Goal: Task Accomplishment & Management: Manage account settings

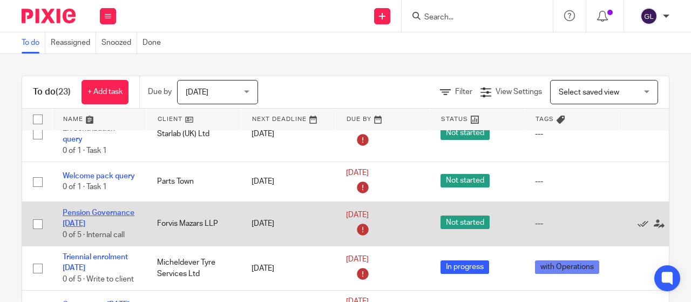
scroll to position [162, 0]
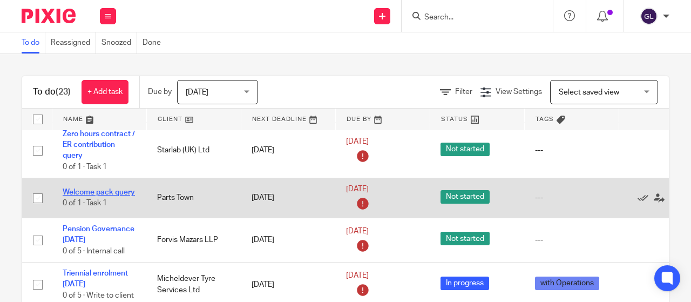
click at [67, 188] on link "Welcome pack query" at bounding box center [99, 192] width 72 height 8
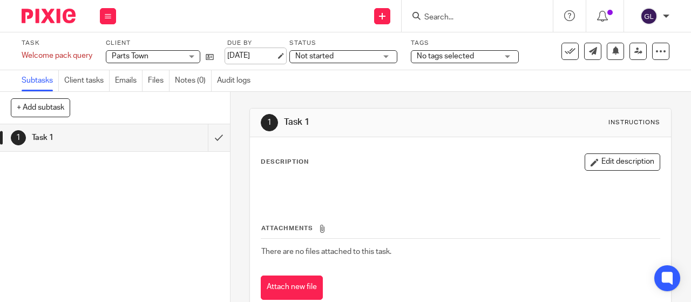
click at [258, 53] on link "[DATE]" at bounding box center [251, 55] width 49 height 11
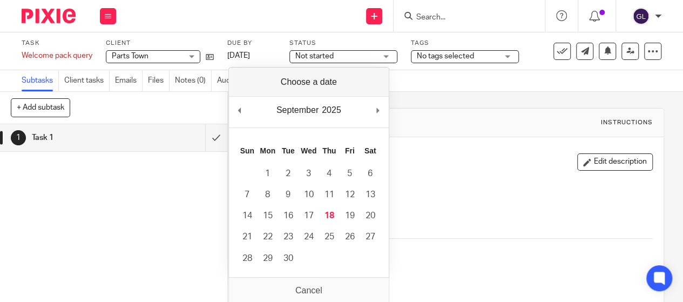
click at [355, 56] on span "Not started" at bounding box center [335, 56] width 81 height 11
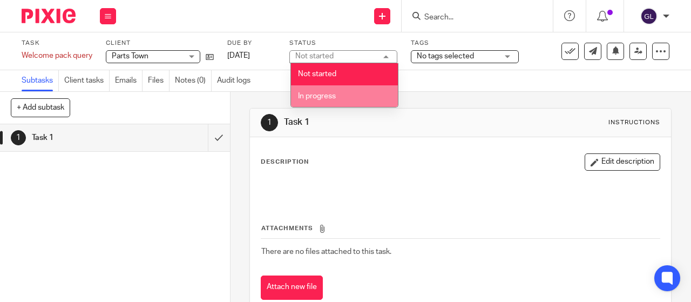
click at [329, 97] on span "In progress" at bounding box center [317, 96] width 38 height 8
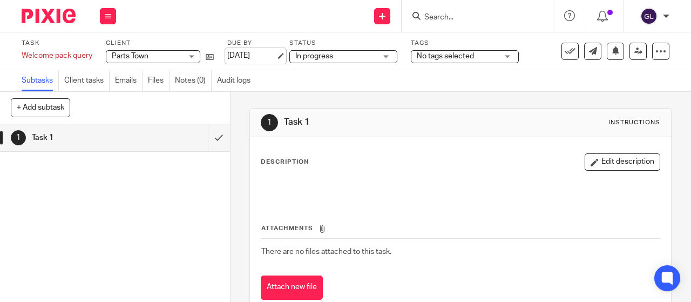
click at [238, 56] on link "10 Sep 2025" at bounding box center [251, 55] width 49 height 11
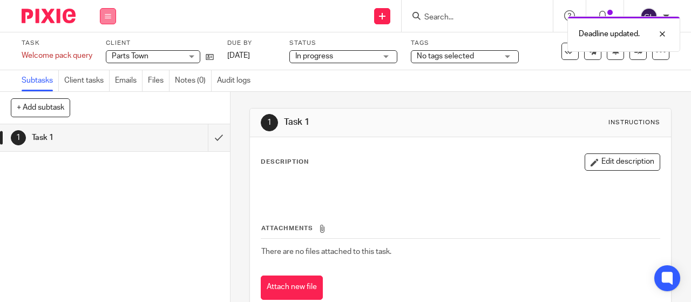
click at [110, 21] on button at bounding box center [108, 16] width 16 height 16
click at [109, 50] on link "Work" at bounding box center [102, 50] width 19 height 8
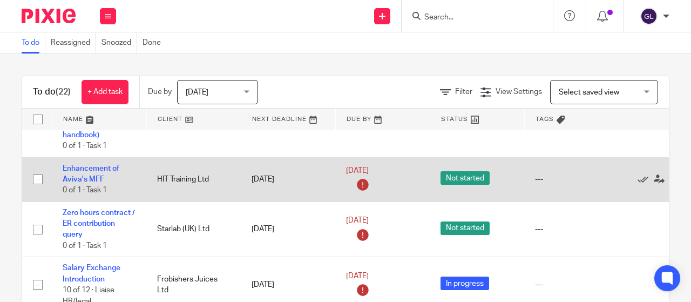
scroll to position [108, 0]
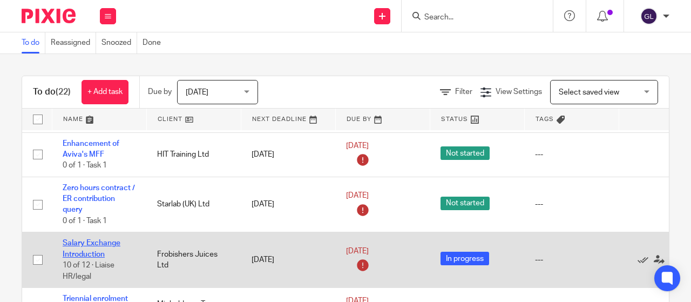
click at [72, 254] on link "Salary Exchange Introduction" at bounding box center [92, 248] width 58 height 18
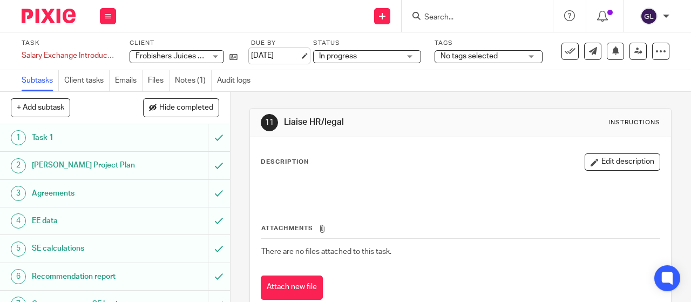
click at [274, 55] on link "[DATE]" at bounding box center [275, 55] width 49 height 11
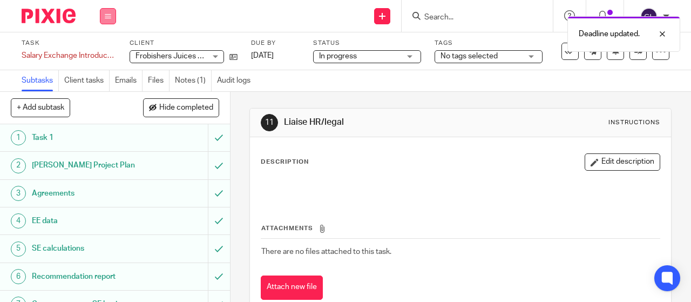
click at [112, 13] on button at bounding box center [108, 16] width 16 height 16
click at [104, 49] on link "Work" at bounding box center [102, 50] width 19 height 8
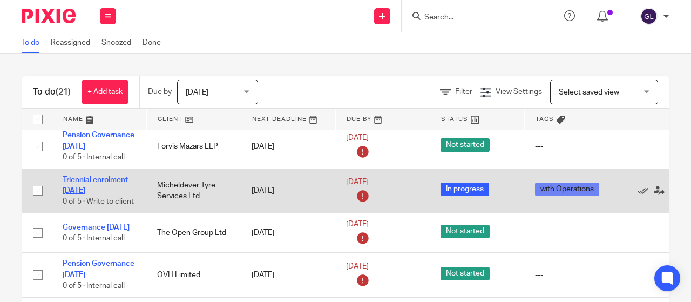
scroll to position [270, 0]
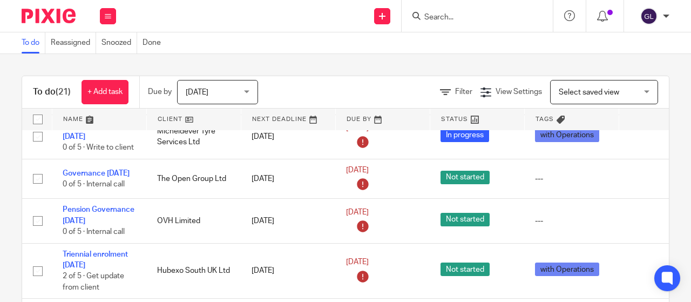
click at [251, 90] on div "Today Today" at bounding box center [217, 92] width 81 height 24
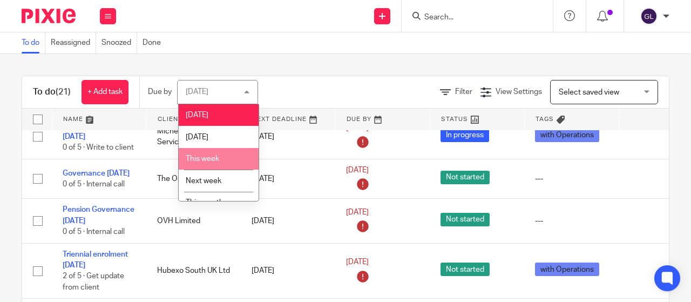
click at [206, 156] on span "This week" at bounding box center [202, 159] width 33 height 8
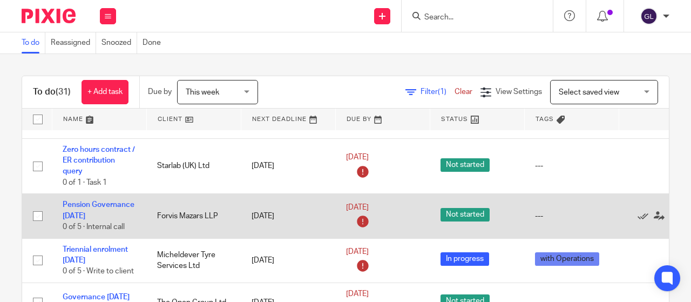
scroll to position [162, 0]
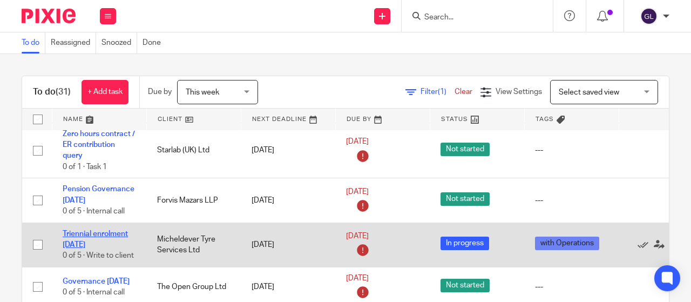
click at [95, 231] on link "Triennial enrolment [DATE]" at bounding box center [95, 239] width 65 height 18
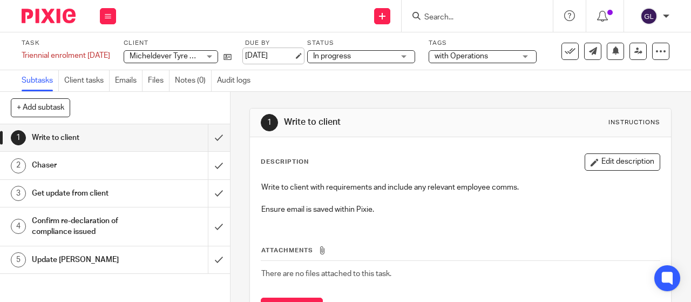
click at [272, 56] on link "[DATE]" at bounding box center [269, 55] width 49 height 11
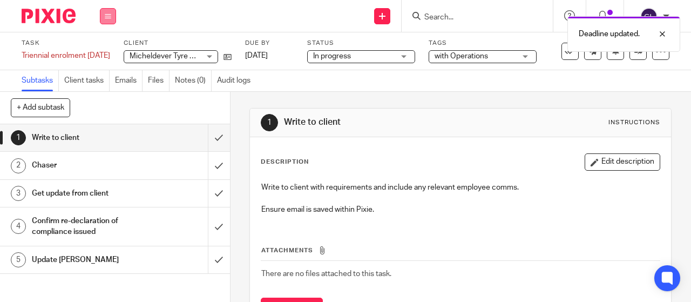
click at [105, 13] on icon at bounding box center [108, 16] width 6 height 6
click at [102, 48] on link "Work" at bounding box center [102, 50] width 19 height 8
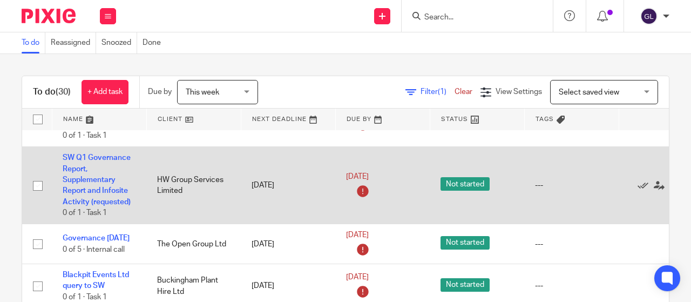
scroll to position [216, 0]
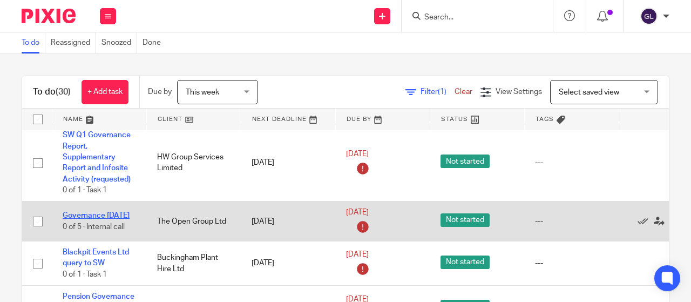
click at [77, 213] on link "Governance October 2025" at bounding box center [96, 216] width 67 height 8
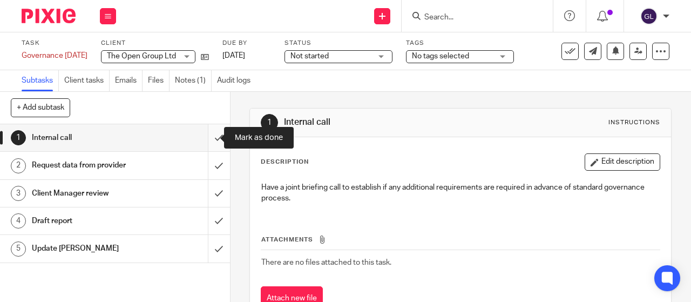
click at [201, 138] on input "submit" at bounding box center [115, 137] width 230 height 27
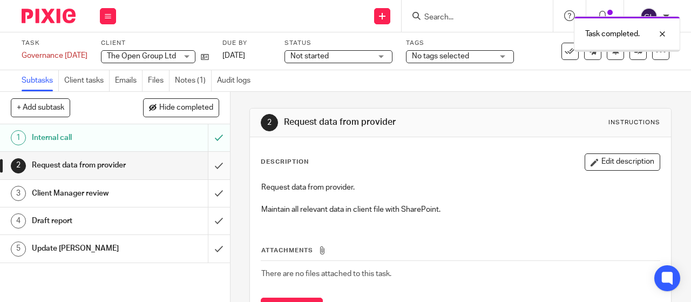
click at [205, 168] on input "submit" at bounding box center [115, 165] width 230 height 27
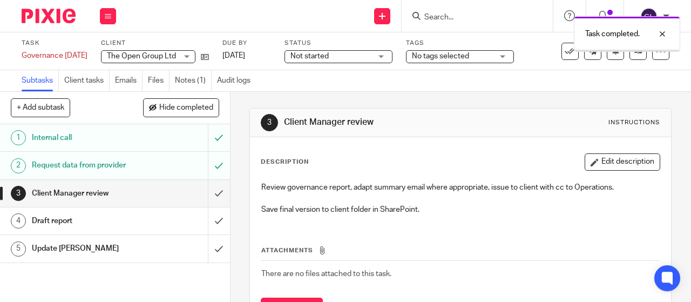
click at [356, 55] on span "Not started" at bounding box center [331, 56] width 81 height 11
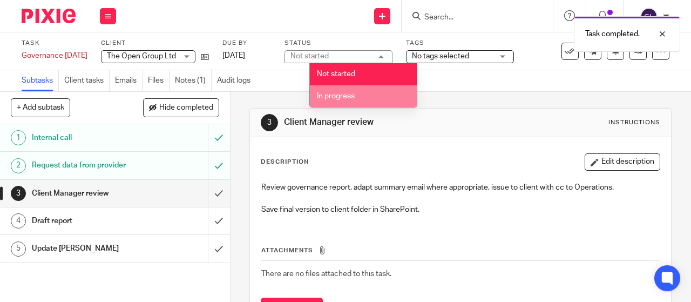
click at [347, 98] on span "In progress" at bounding box center [336, 96] width 38 height 8
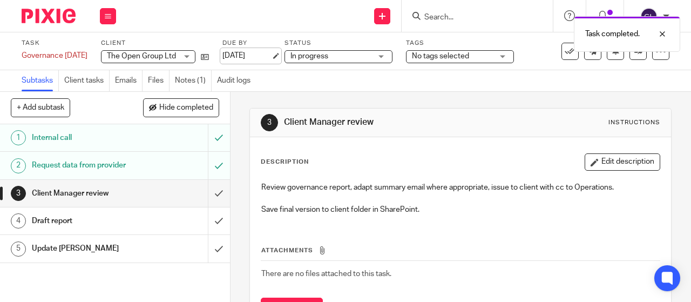
click at [258, 53] on link "[DATE]" at bounding box center [247, 55] width 49 height 11
click at [109, 16] on icon at bounding box center [108, 16] width 6 height 6
click at [97, 50] on link "Work" at bounding box center [102, 50] width 19 height 8
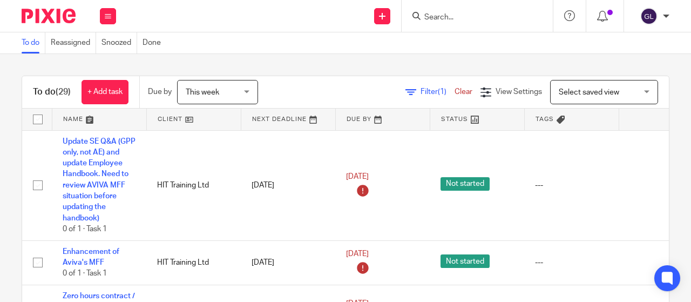
click at [211, 90] on span "This week" at bounding box center [202, 93] width 33 height 8
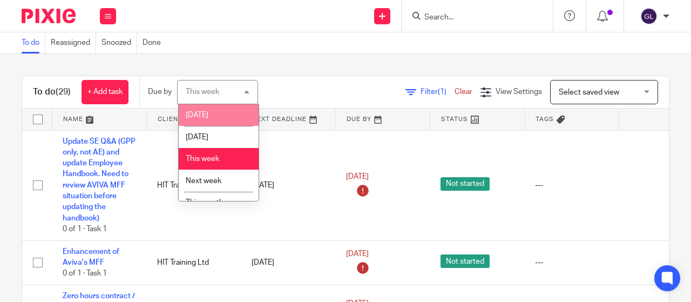
click at [206, 116] on li "[DATE]" at bounding box center [219, 115] width 80 height 22
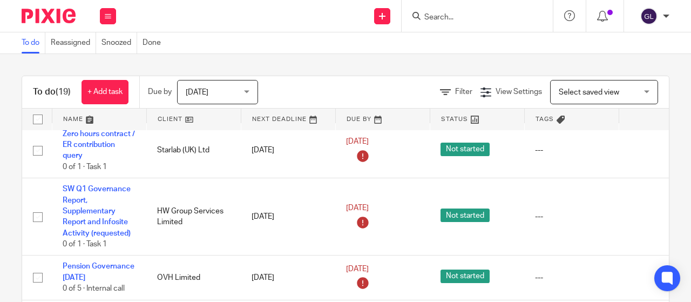
scroll to position [216, 0]
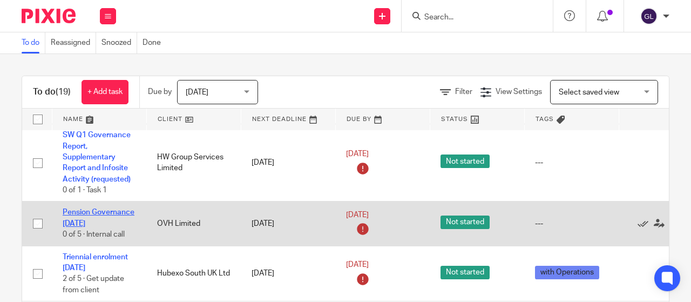
click at [104, 211] on link "Pension Governance [DATE]" at bounding box center [99, 217] width 72 height 18
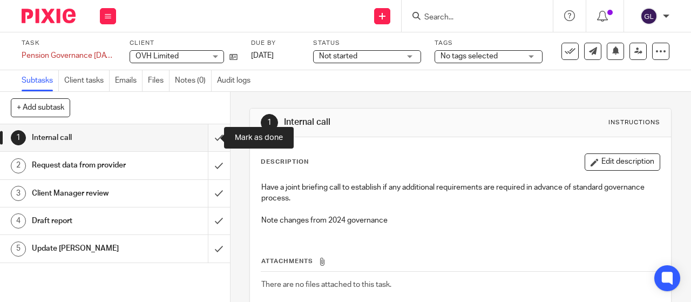
click at [208, 137] on input "submit" at bounding box center [115, 137] width 230 height 27
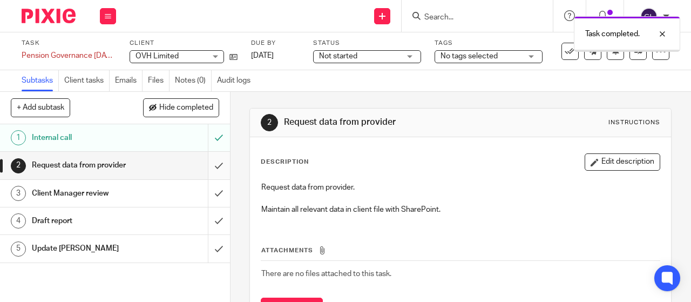
click at [206, 164] on input "submit" at bounding box center [115, 165] width 230 height 27
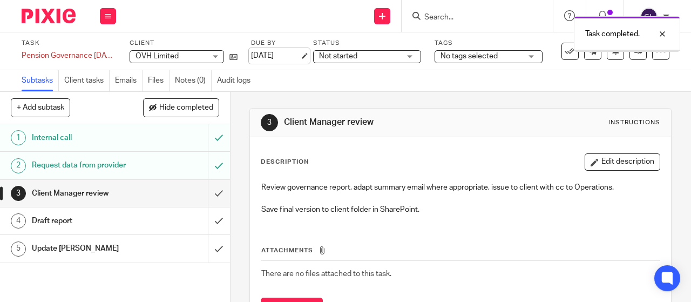
click at [280, 53] on link "[DATE]" at bounding box center [275, 55] width 49 height 11
click at [354, 56] on div "Task completed. Deadline updated." at bounding box center [513, 52] width 335 height 82
click at [413, 56] on div "Not started Not started" at bounding box center [367, 56] width 108 height 13
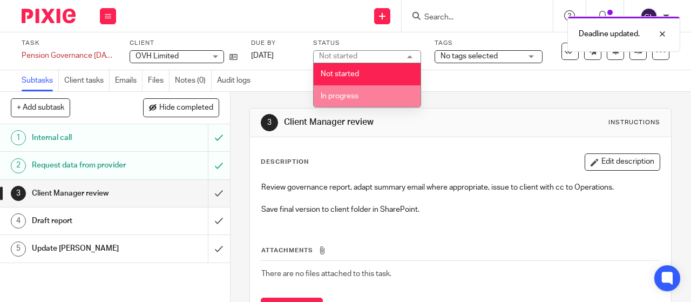
click at [326, 95] on span "In progress" at bounding box center [340, 96] width 38 height 8
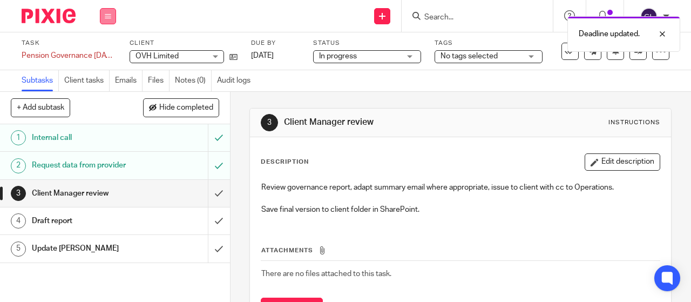
click at [105, 13] on icon at bounding box center [108, 16] width 6 height 6
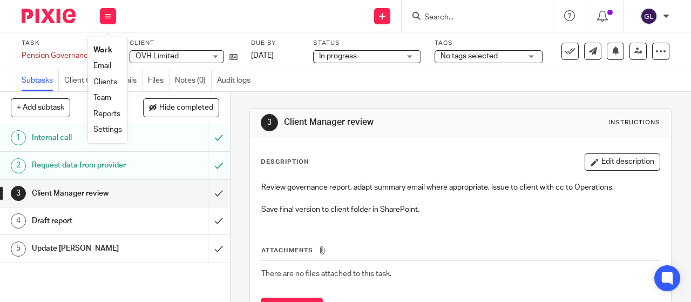
click at [100, 49] on link "Work" at bounding box center [102, 50] width 19 height 8
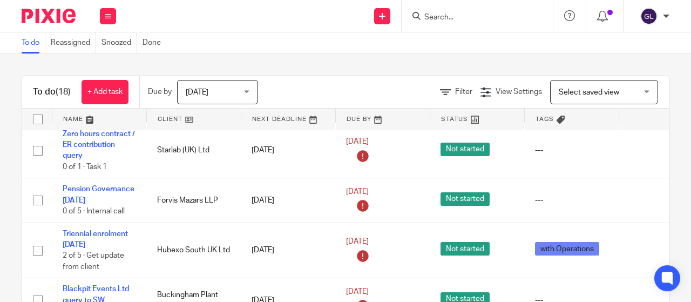
scroll to position [216, 0]
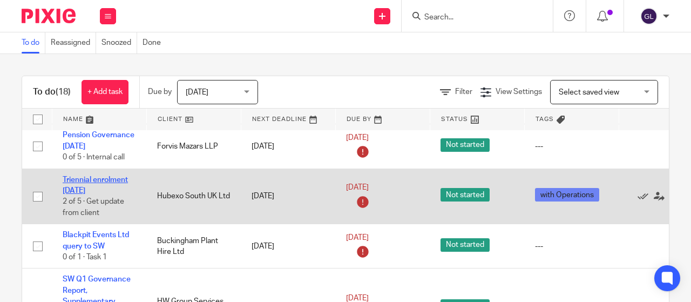
click at [86, 178] on link "Triennial enrolment [DATE]" at bounding box center [95, 185] width 65 height 18
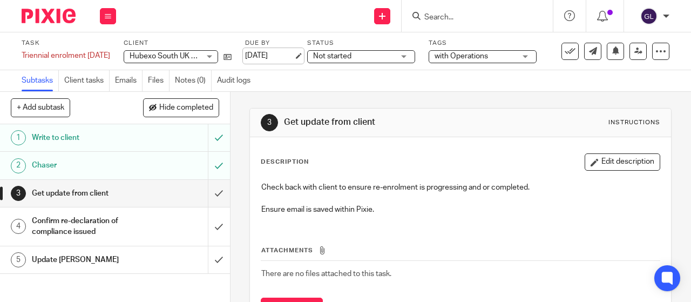
click at [278, 57] on link "[DATE]" at bounding box center [269, 55] width 49 height 11
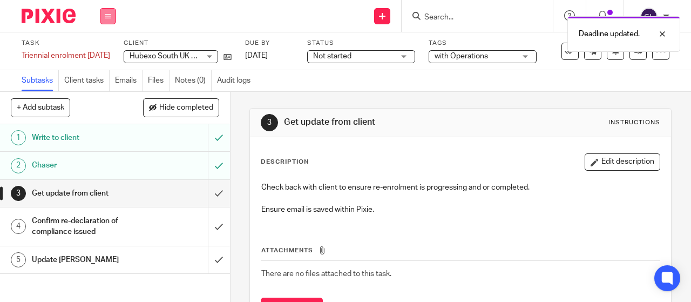
click at [105, 17] on icon at bounding box center [108, 16] width 6 height 6
click at [108, 48] on link "Work" at bounding box center [102, 50] width 19 height 8
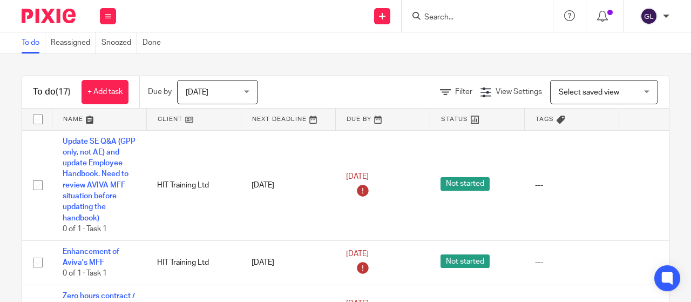
click at [23, 64] on div "To do (17) + Add task Due by [DATE] [DATE] [DATE] [DATE] This week Next week Th…" at bounding box center [345, 178] width 691 height 248
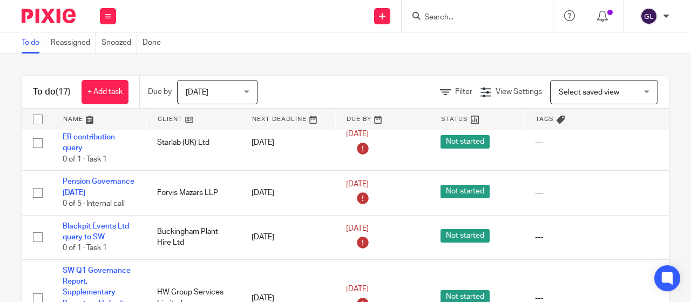
scroll to position [116, 0]
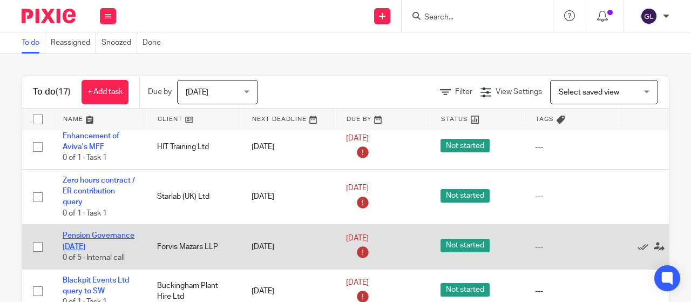
click at [99, 234] on link "Pension Governance [DATE]" at bounding box center [99, 241] width 72 height 18
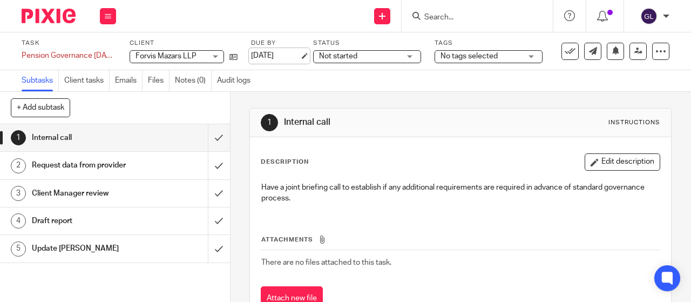
click at [279, 59] on link "12 Sep 2025" at bounding box center [275, 55] width 49 height 11
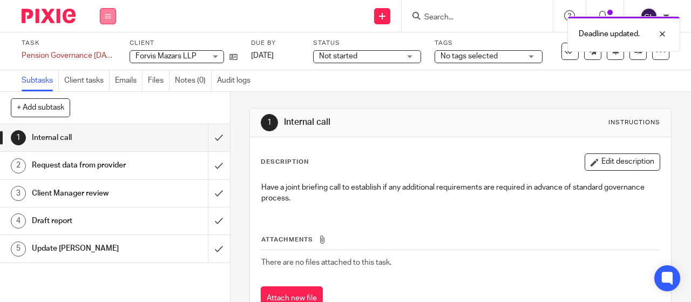
click at [110, 14] on icon at bounding box center [108, 16] width 6 height 6
click at [99, 49] on link "Work" at bounding box center [102, 50] width 19 height 8
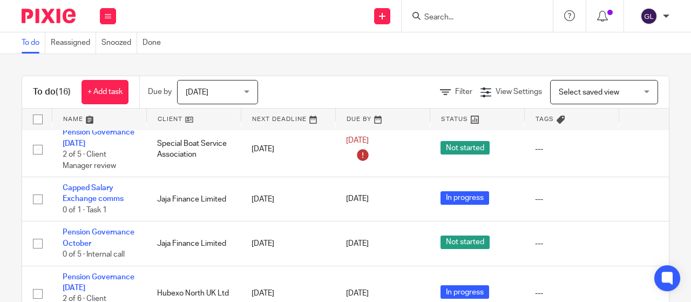
scroll to position [648, 0]
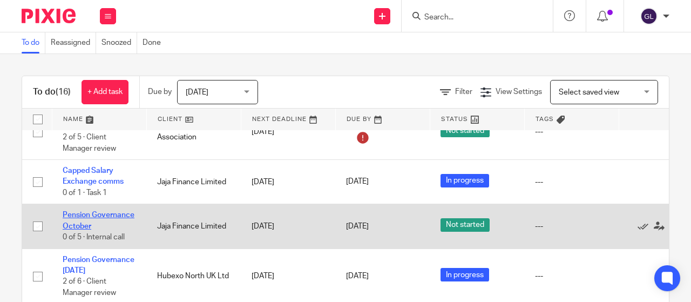
click at [92, 224] on link "Pension Governance October" at bounding box center [99, 220] width 72 height 18
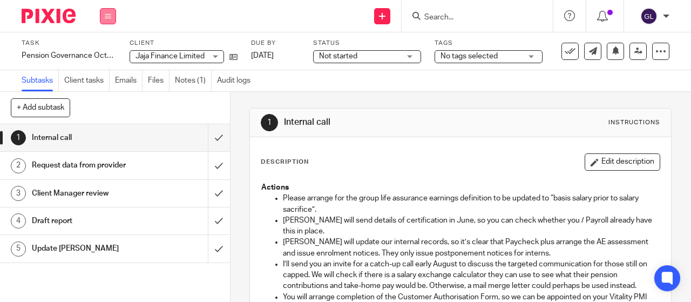
click at [107, 14] on icon at bounding box center [108, 16] width 6 height 6
click at [103, 53] on link "Work" at bounding box center [102, 50] width 19 height 8
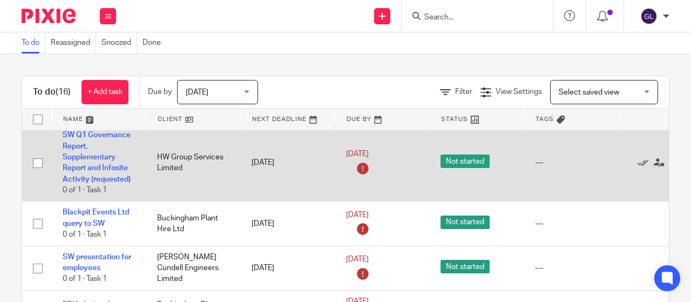
scroll to position [162, 0]
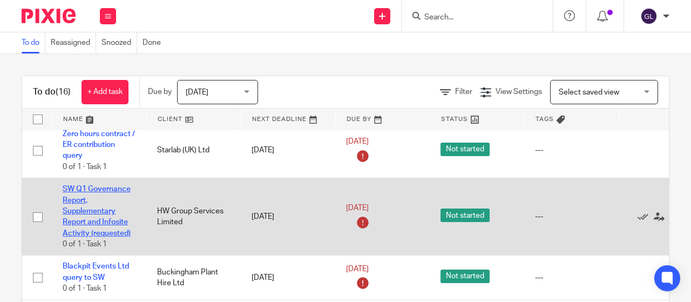
click at [92, 210] on link "SW Q1 Governance Report, Supplementary Report and Infosite Activity (requested)" at bounding box center [97, 210] width 68 height 51
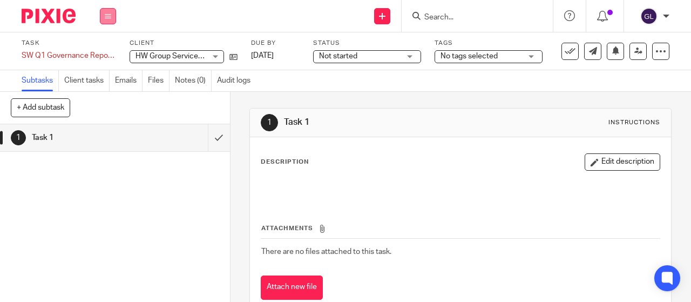
click at [109, 17] on icon at bounding box center [108, 16] width 6 height 6
click at [100, 49] on link "Work" at bounding box center [102, 50] width 19 height 8
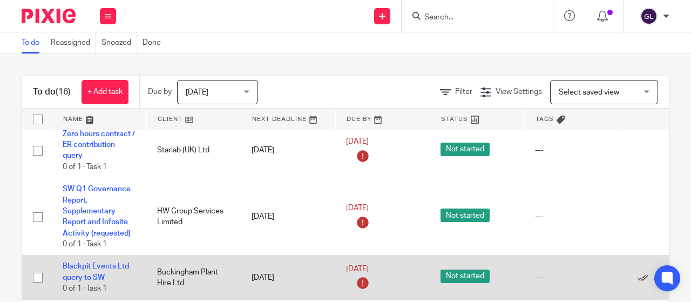
scroll to position [216, 0]
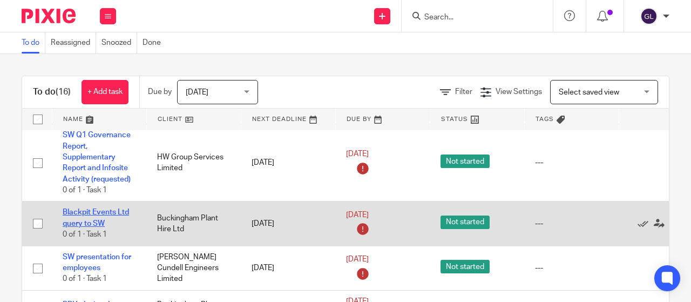
click at [83, 221] on link "Blackpit Events Ltd query to SW" at bounding box center [96, 217] width 66 height 18
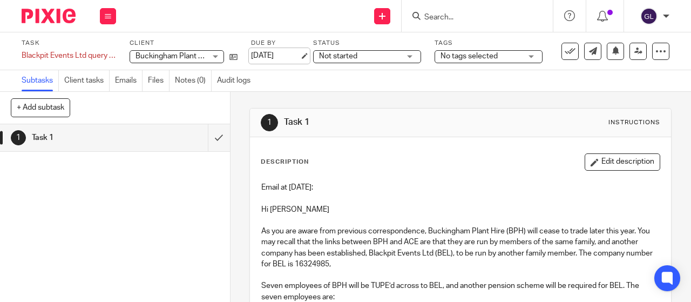
click at [287, 53] on link "[DATE]" at bounding box center [275, 55] width 49 height 11
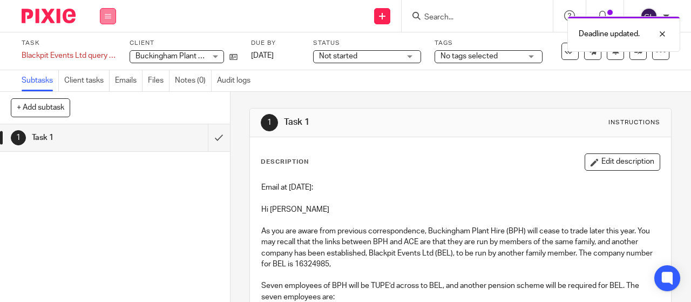
click at [109, 15] on icon at bounding box center [108, 16] width 6 height 6
click at [99, 51] on link "Work" at bounding box center [102, 50] width 19 height 8
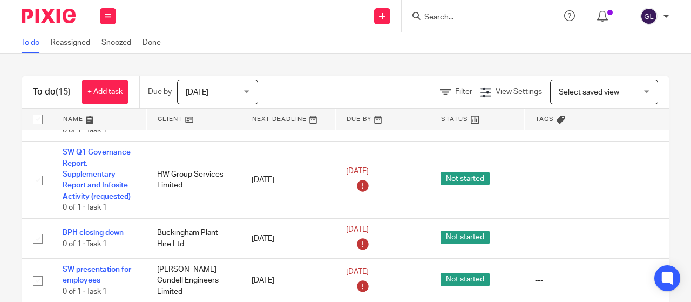
scroll to position [216, 0]
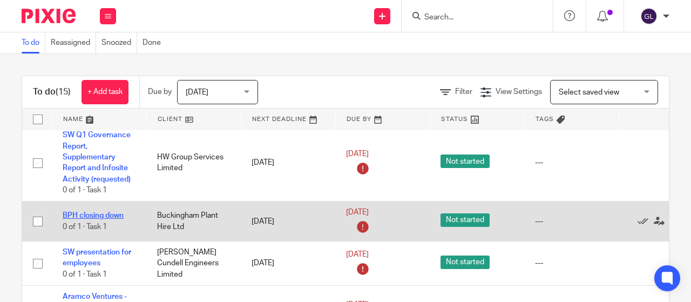
click at [107, 214] on link "BPH closing down" at bounding box center [93, 216] width 61 height 8
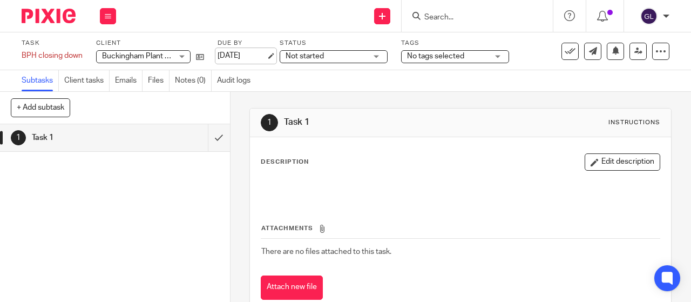
click at [251, 54] on link "[DATE]" at bounding box center [242, 55] width 49 height 11
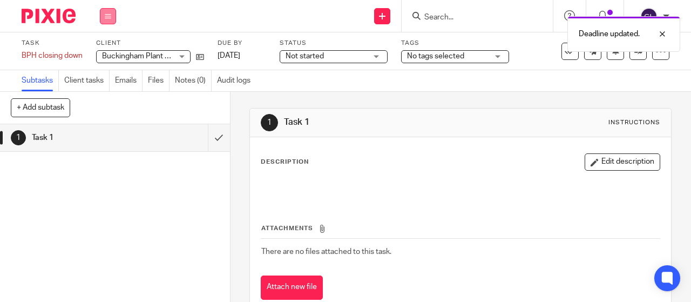
click at [107, 15] on icon at bounding box center [108, 16] width 6 height 6
click at [106, 50] on link "Work" at bounding box center [102, 50] width 19 height 8
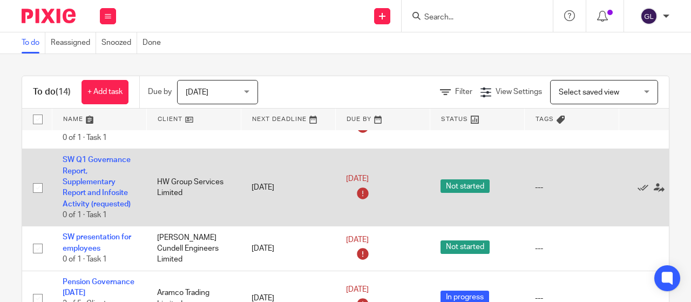
scroll to position [216, 0]
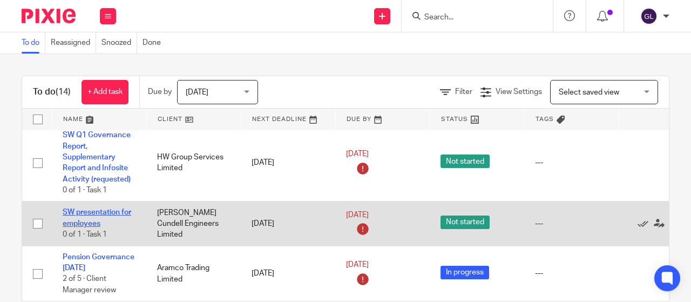
click at [77, 224] on link "SW presentation for employees" at bounding box center [97, 217] width 69 height 18
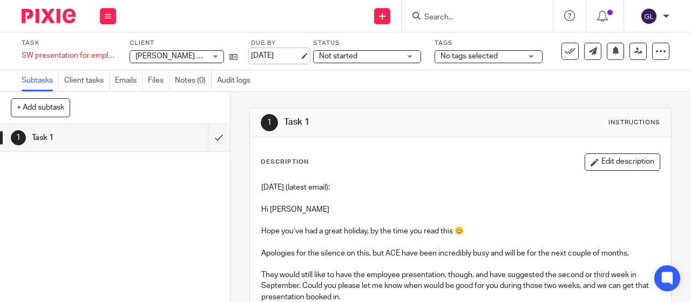
click at [278, 59] on link "15 Sep 2025" at bounding box center [275, 55] width 49 height 11
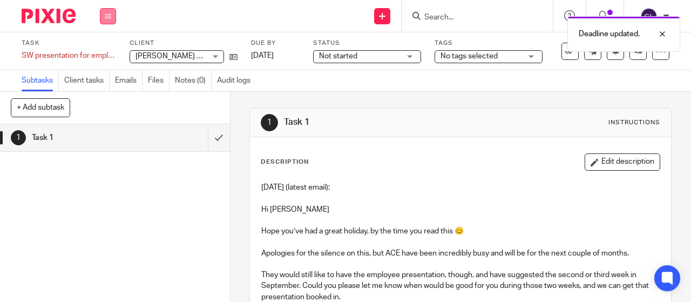
click at [107, 19] on button at bounding box center [108, 16] width 16 height 16
click at [102, 52] on link "Work" at bounding box center [102, 50] width 19 height 8
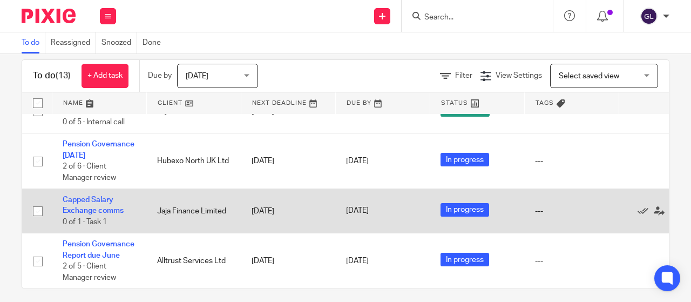
scroll to position [24, 0]
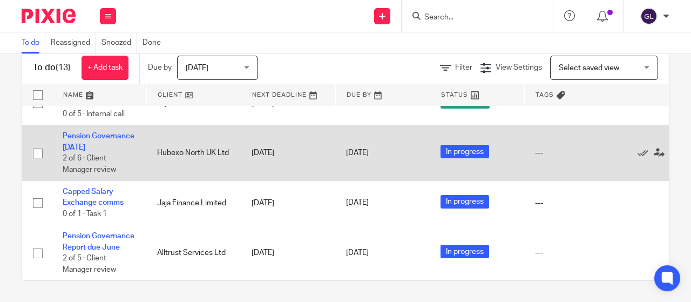
drag, startPoint x: 643, startPoint y: 235, endPoint x: 636, endPoint y: 134, distance: 101.3
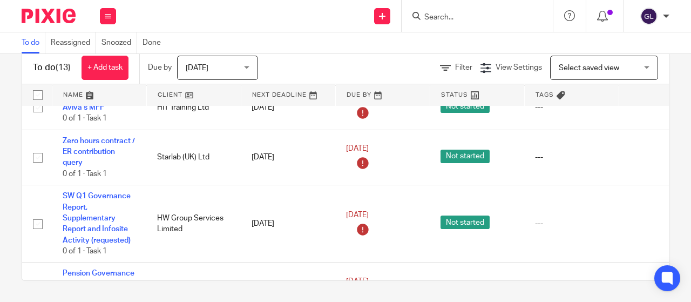
scroll to position [0, 0]
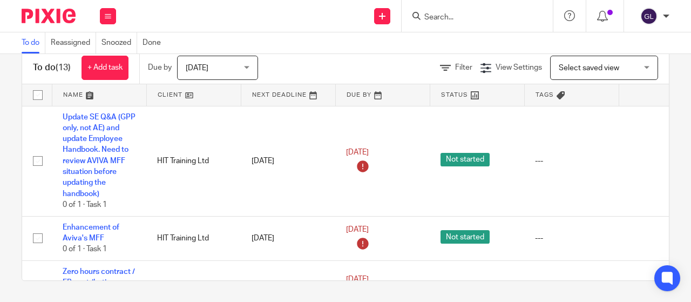
click at [429, 15] on input "Search" at bounding box center [471, 18] width 97 height 10
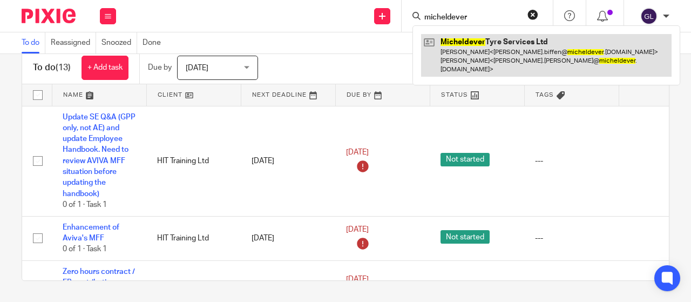
type input "micheldever"
click at [454, 36] on link at bounding box center [546, 55] width 251 height 43
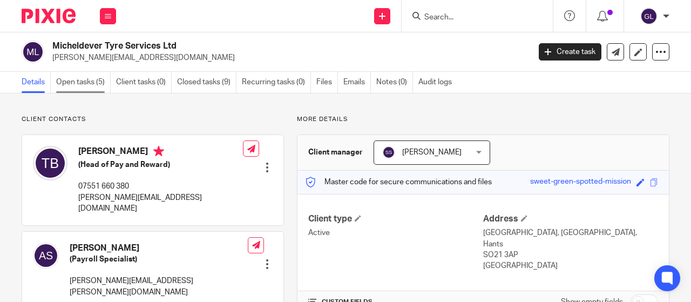
click at [82, 84] on link "Open tasks (5)" at bounding box center [83, 82] width 55 height 21
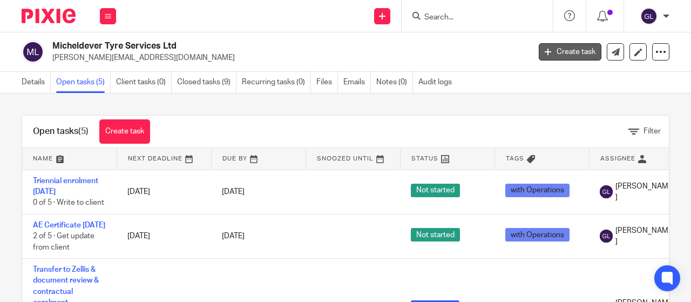
click at [560, 51] on link "Create task" at bounding box center [570, 51] width 63 height 17
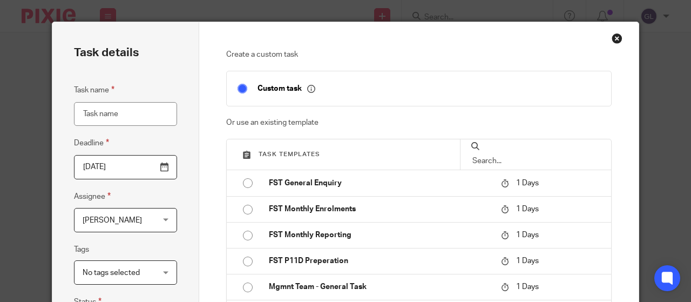
click at [137, 117] on input "Task name" at bounding box center [125, 114] width 103 height 24
type input "Pension Governance [DATE]"
click at [156, 168] on input "2025-09-18" at bounding box center [125, 167] width 103 height 24
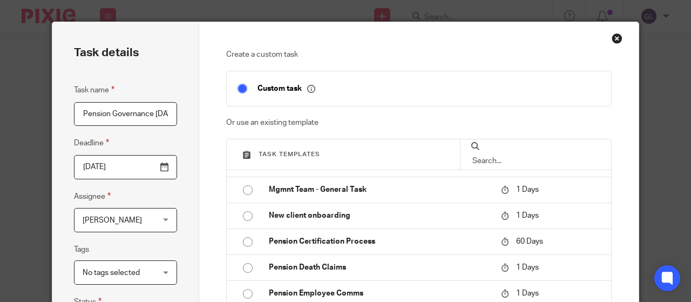
scroll to position [162, 0]
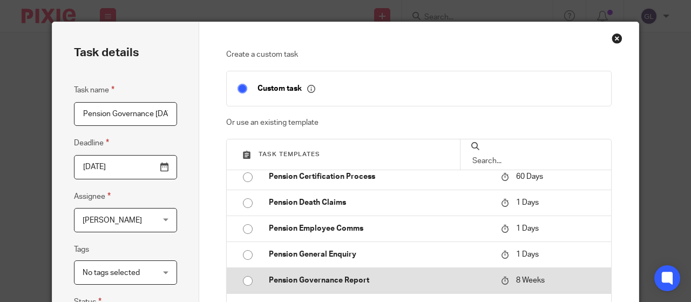
click at [333, 278] on p "Pension Governance Report" at bounding box center [380, 280] width 222 height 11
type input "2025-11-13"
checkbox input "false"
radio input "true"
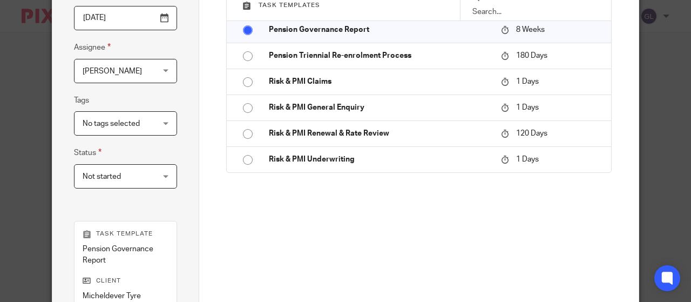
scroll to position [270, 0]
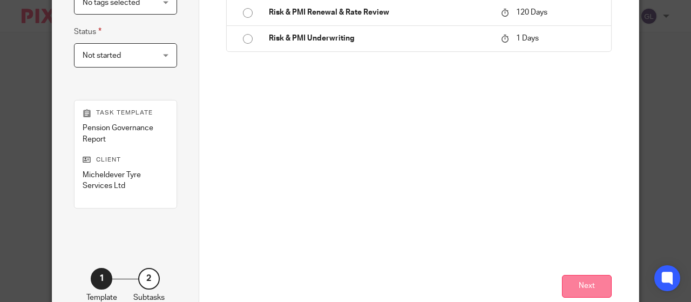
click at [582, 284] on button "Next" at bounding box center [587, 286] width 50 height 23
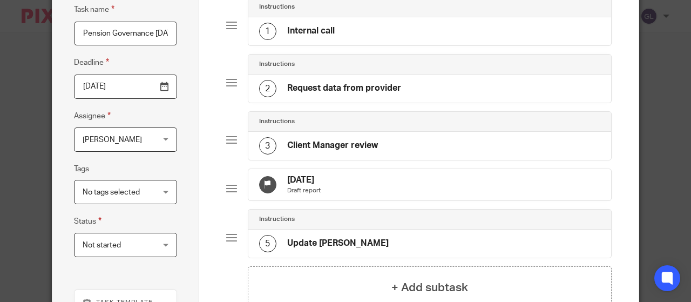
scroll to position [0, 0]
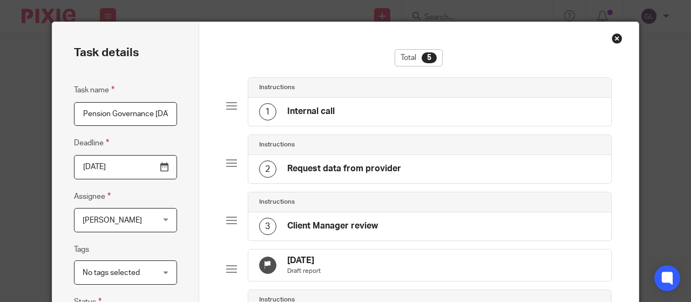
click at [309, 260] on h4 "28 Oct 2025" at bounding box center [303, 260] width 33 height 11
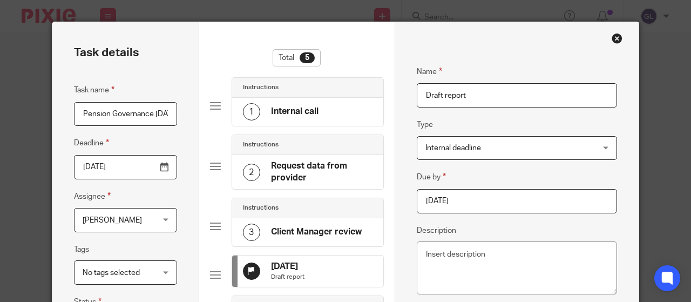
click at [426, 144] on span "Internal deadline" at bounding box center [454, 148] width 56 height 8
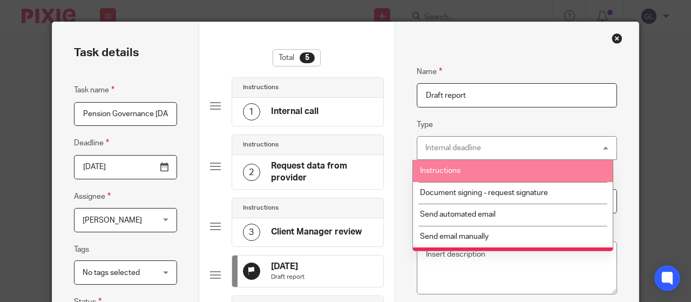
click at [417, 168] on li "Instructions" at bounding box center [513, 171] width 200 height 22
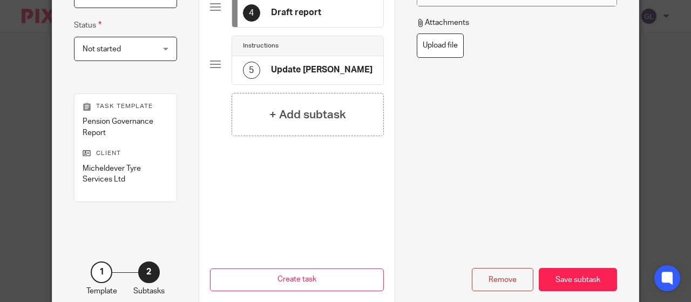
scroll to position [314, 0]
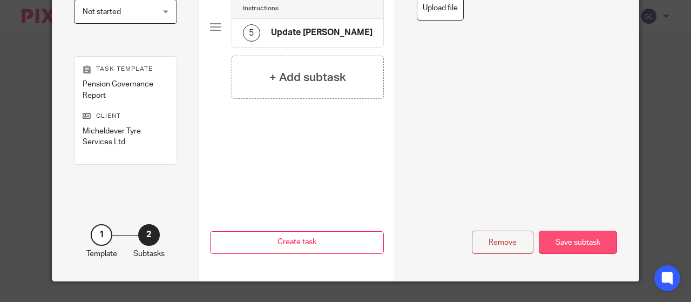
click at [570, 240] on div "Save subtask" at bounding box center [578, 242] width 78 height 23
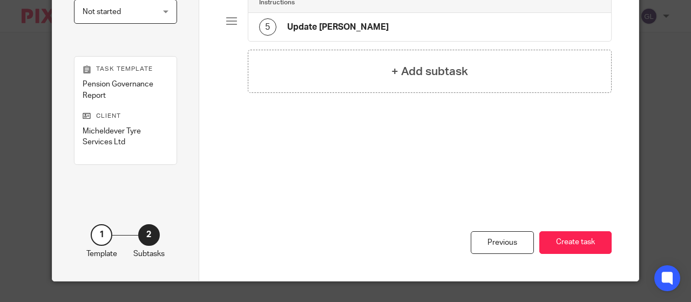
click at [570, 240] on button "Create task" at bounding box center [576, 242] width 72 height 23
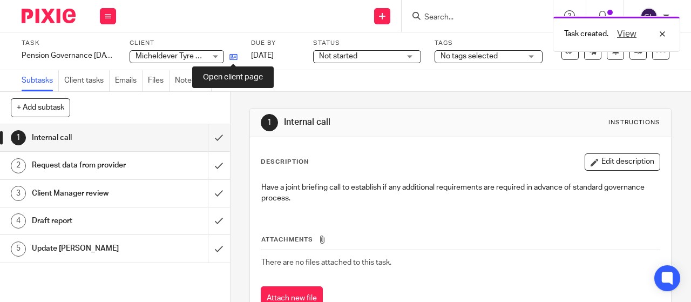
click at [234, 55] on icon at bounding box center [234, 57] width 8 height 8
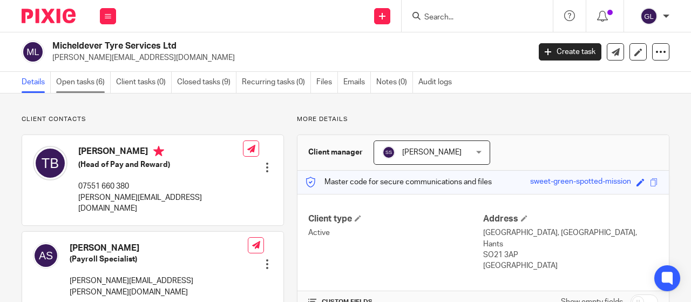
click at [72, 83] on link "Open tasks (6)" at bounding box center [83, 82] width 55 height 21
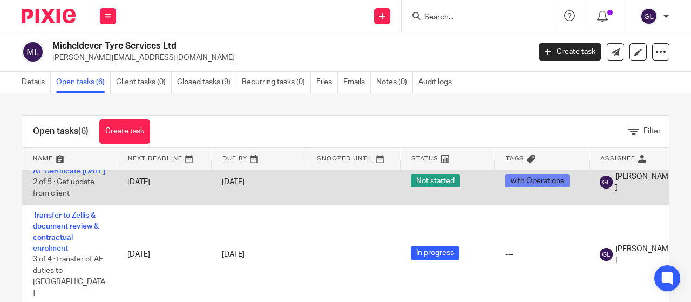
scroll to position [108, 0]
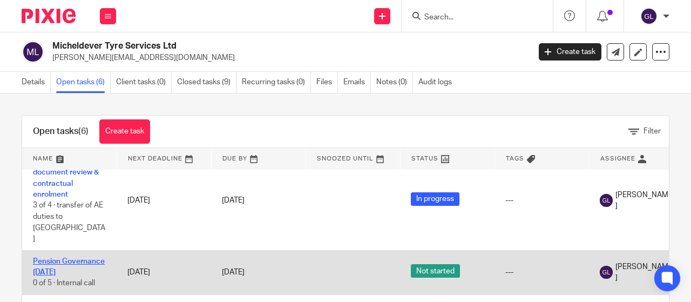
click at [75, 258] on link "Pension Governance [DATE]" at bounding box center [69, 267] width 72 height 18
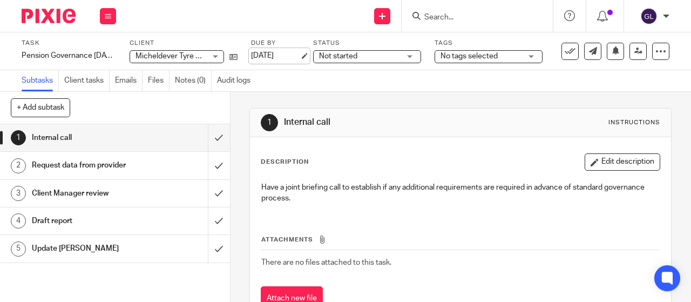
click at [284, 58] on link "13 Nov 2025" at bounding box center [275, 55] width 49 height 11
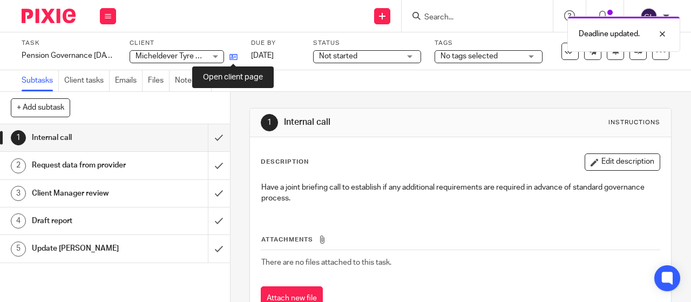
click at [232, 57] on icon at bounding box center [234, 57] width 8 height 8
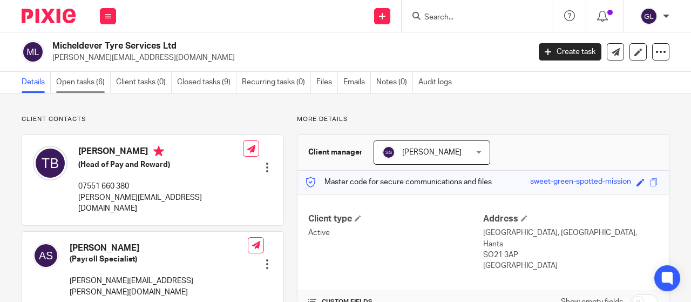
click at [90, 80] on link "Open tasks (6)" at bounding box center [83, 82] width 55 height 21
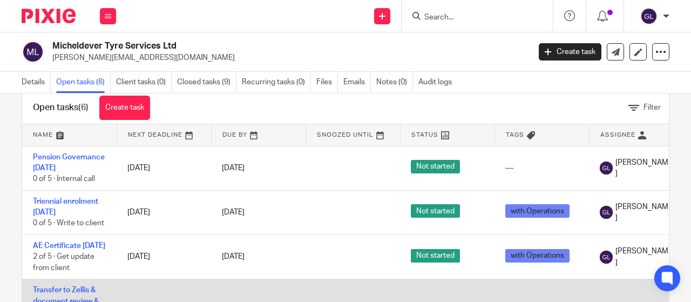
scroll to position [10, 0]
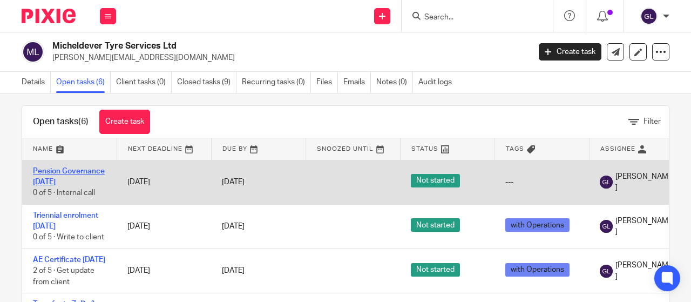
click at [56, 170] on link "Pension Governance [DATE]" at bounding box center [69, 176] width 72 height 18
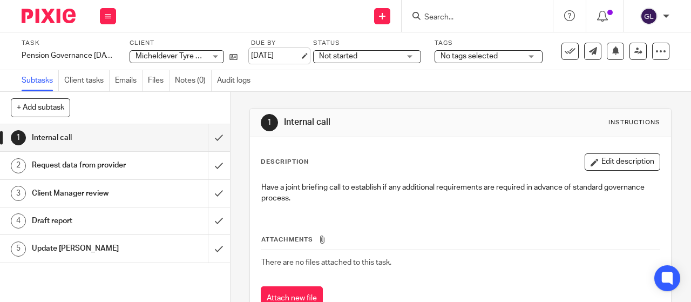
click at [264, 55] on link "[DATE]" at bounding box center [275, 55] width 49 height 11
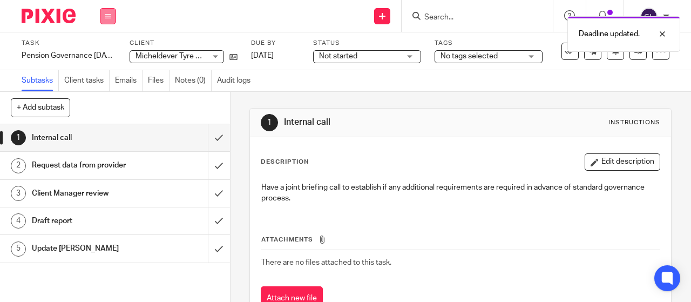
click at [107, 16] on icon at bounding box center [108, 16] width 6 height 6
click at [110, 50] on link "Work" at bounding box center [102, 50] width 19 height 8
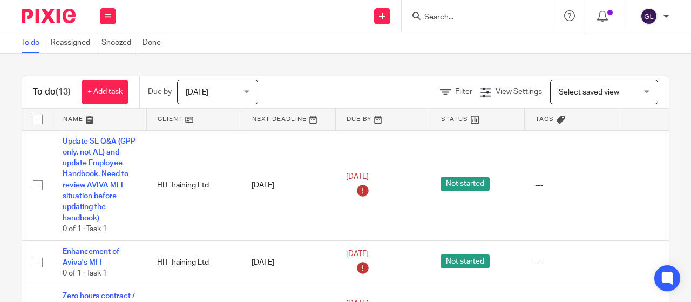
click at [435, 14] on input "Search" at bounding box center [471, 18] width 97 height 10
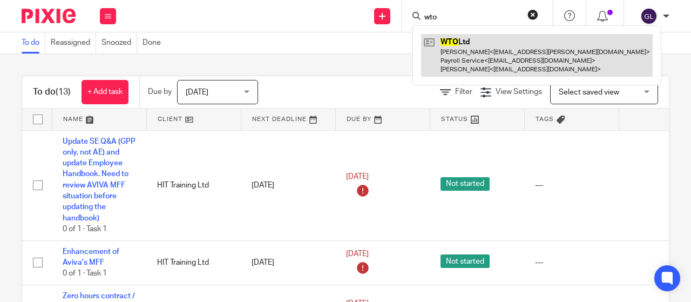
type input "wto"
click at [454, 41] on link at bounding box center [537, 55] width 232 height 43
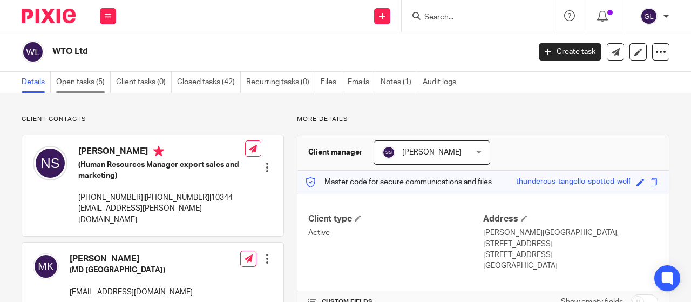
click at [81, 84] on link "Open tasks (5)" at bounding box center [83, 82] width 55 height 21
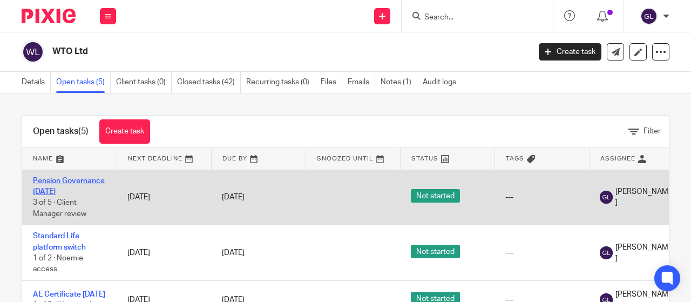
click at [65, 183] on link "Pension Governance [DATE]" at bounding box center [69, 186] width 72 height 18
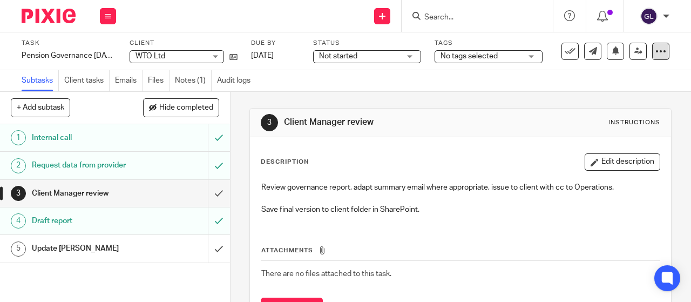
click at [656, 50] on icon at bounding box center [661, 51] width 11 height 11
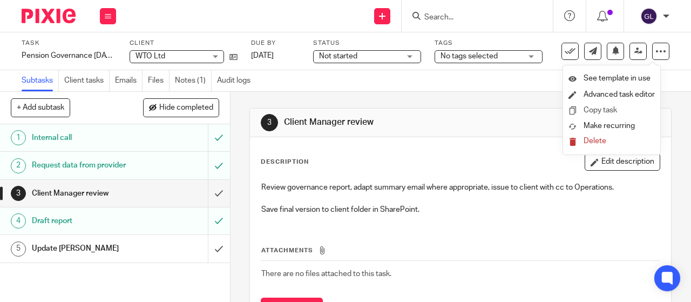
click at [611, 108] on link "Copy task" at bounding box center [600, 110] width 33 height 8
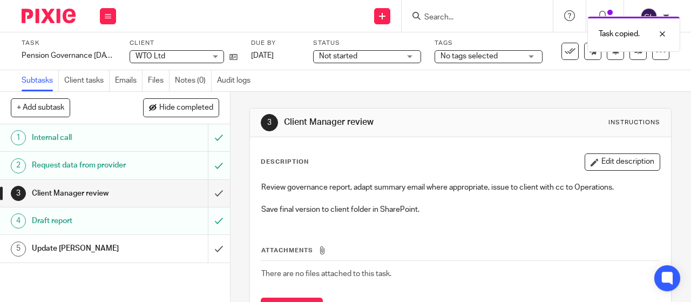
click at [336, 56] on span "Not started" at bounding box center [338, 56] width 38 height 8
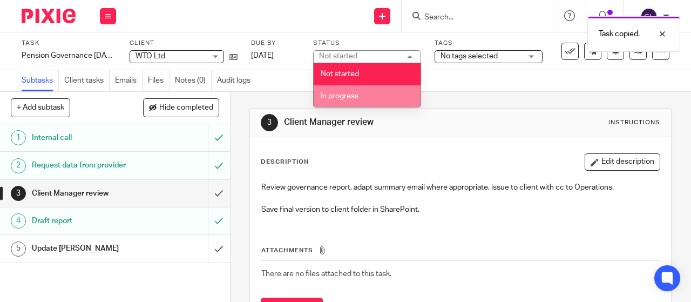
click at [326, 96] on span "In progress" at bounding box center [340, 96] width 38 height 8
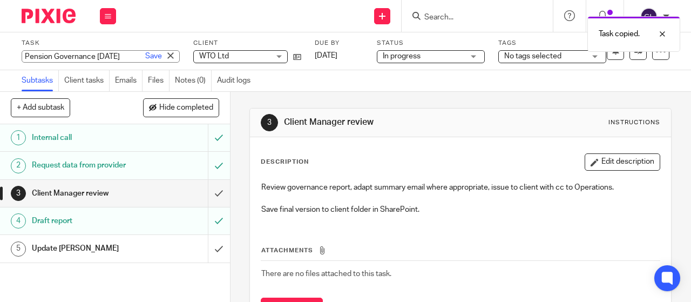
click at [107, 56] on div "Pension Governance [DATE] Save Pension Governance [DATE]" at bounding box center [101, 56] width 158 height 12
click at [116, 56] on input "Pension Governance [DATE]" at bounding box center [101, 56] width 158 height 12
type input "Pension Governance July 2026"
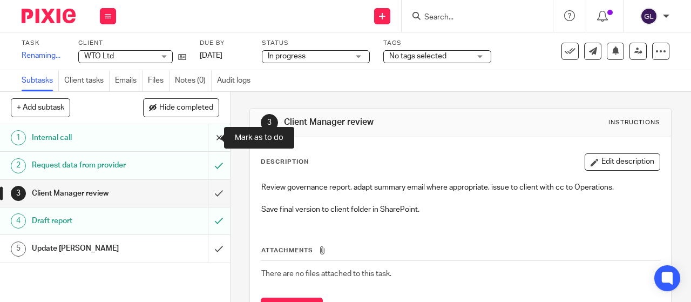
click at [210, 139] on input "submit" at bounding box center [115, 137] width 230 height 27
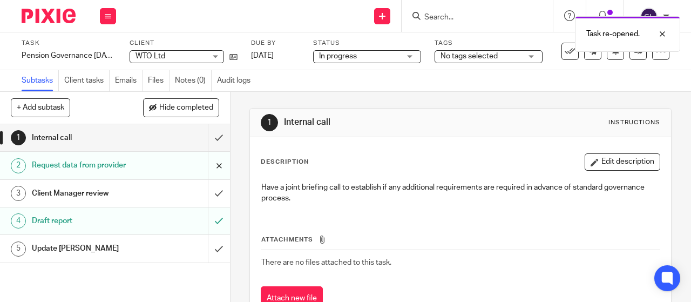
click at [207, 164] on input "submit" at bounding box center [115, 165] width 230 height 27
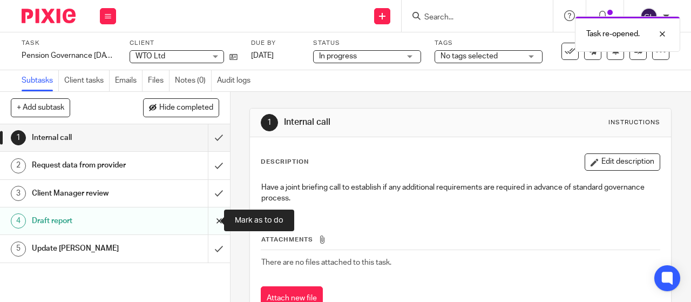
click at [205, 219] on input "submit" at bounding box center [115, 220] width 230 height 27
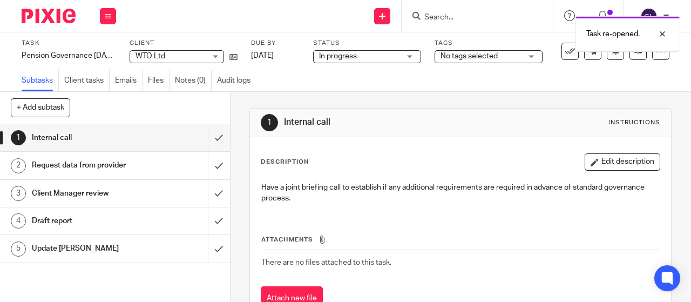
click at [333, 54] on span "In progress" at bounding box center [338, 56] width 38 height 8
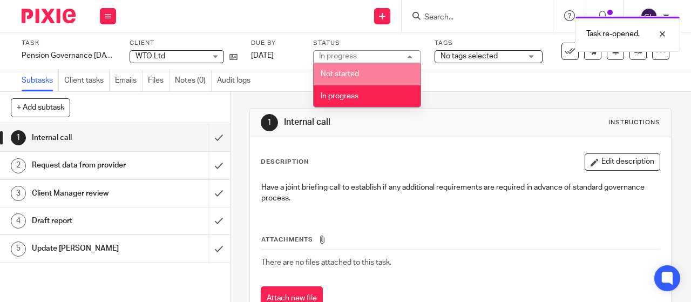
click at [333, 70] on li "Not started" at bounding box center [367, 74] width 107 height 22
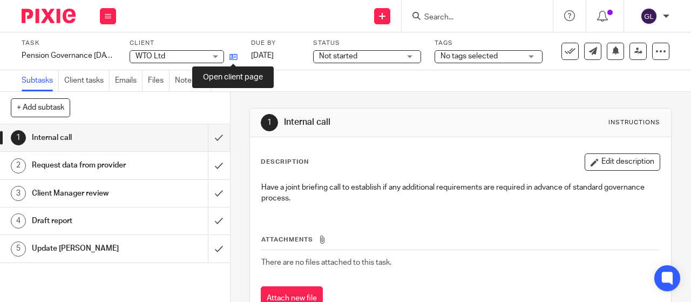
click at [233, 56] on icon at bounding box center [234, 57] width 8 height 8
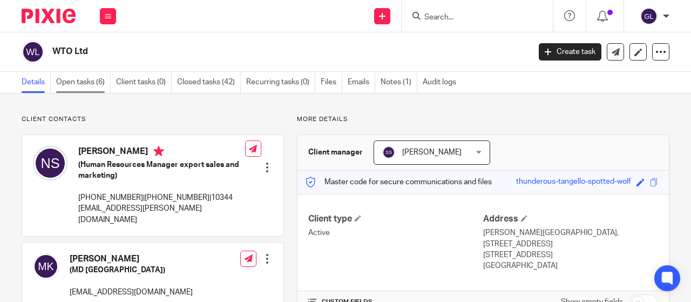
click at [86, 82] on link "Open tasks (6)" at bounding box center [83, 82] width 55 height 21
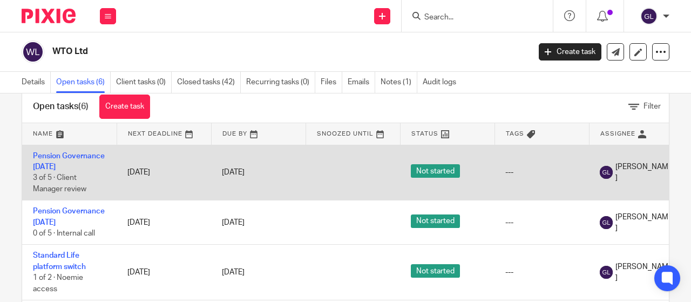
scroll to position [10, 0]
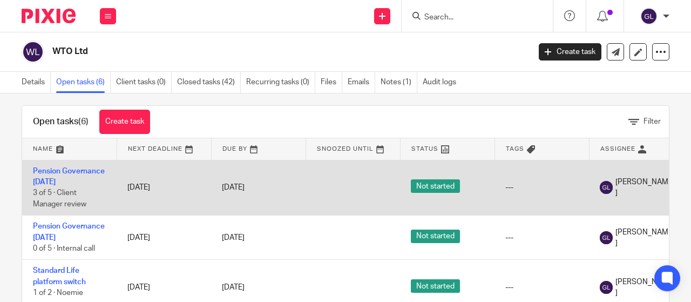
click at [65, 116] on h1 "Open tasks (6)" at bounding box center [61, 121] width 56 height 11
click at [70, 173] on link "Pension Governance [DATE]" at bounding box center [69, 176] width 72 height 18
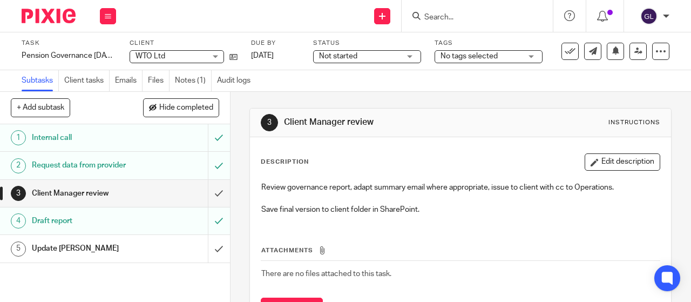
click at [326, 58] on span "Not started" at bounding box center [338, 56] width 38 height 8
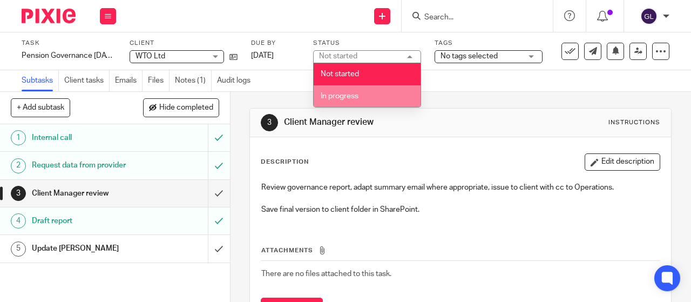
click at [331, 93] on span "In progress" at bounding box center [340, 96] width 38 height 8
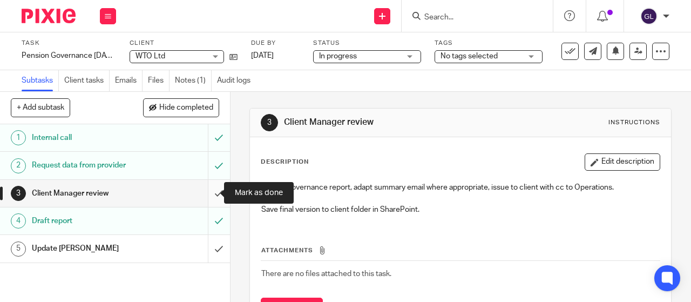
click at [207, 192] on input "submit" at bounding box center [115, 193] width 230 height 27
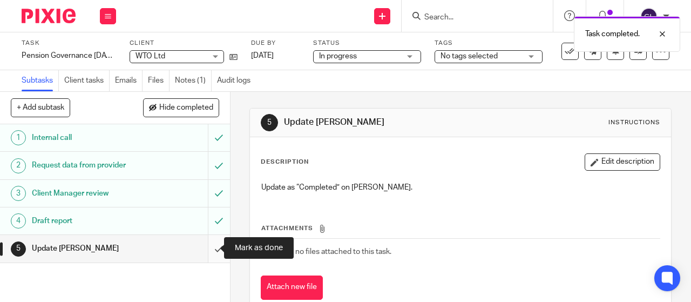
click at [207, 250] on input "submit" at bounding box center [115, 248] width 230 height 27
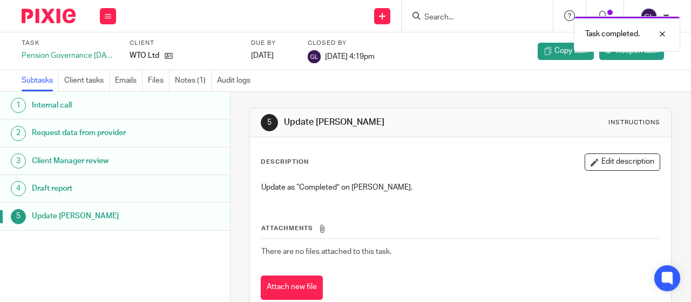
click at [540, 50] on div "Task completed." at bounding box center [513, 31] width 335 height 41
click at [561, 52] on span "Copy task" at bounding box center [571, 50] width 33 height 11
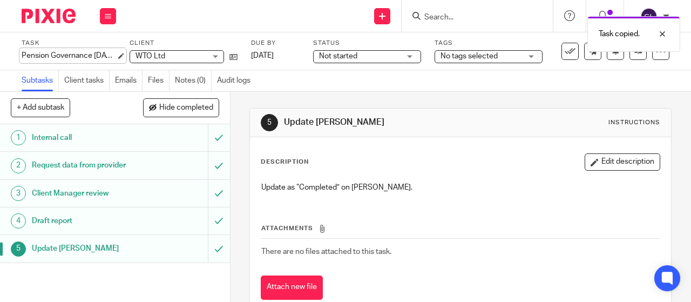
click at [105, 52] on div "Pension Governance July 2025 Save Pension Governance July 2025" at bounding box center [69, 55] width 95 height 11
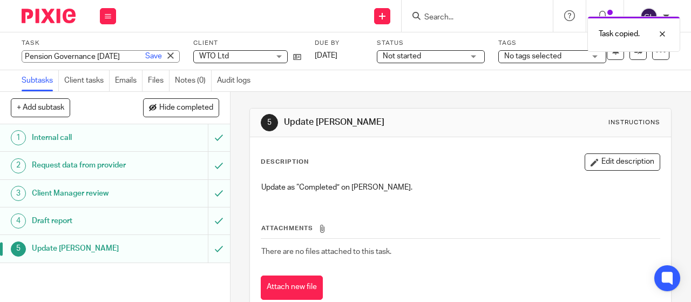
click at [116, 56] on input "Pension Governance July 2025" at bounding box center [101, 56] width 158 height 12
type input "Pension Governance July 2026"
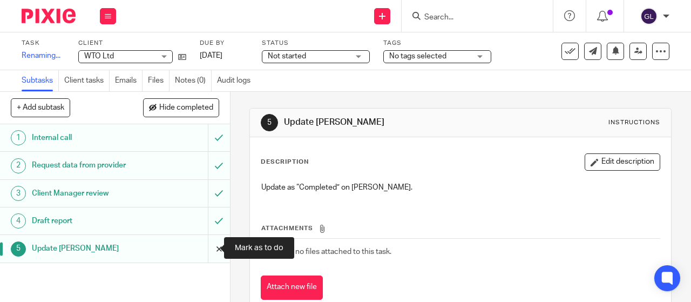
click at [210, 245] on input "submit" at bounding box center [115, 248] width 230 height 27
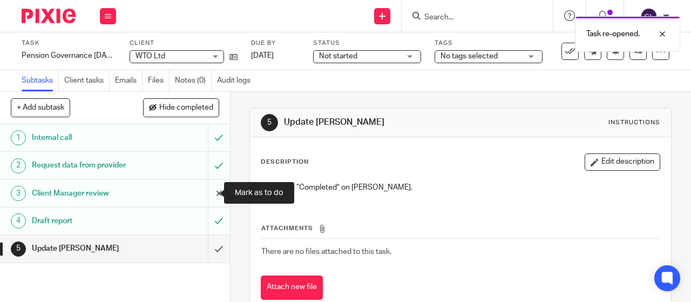
click at [211, 196] on input "submit" at bounding box center [115, 193] width 230 height 27
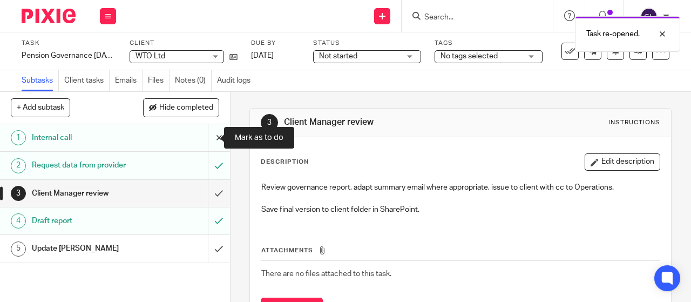
click at [208, 136] on input "submit" at bounding box center [115, 137] width 230 height 27
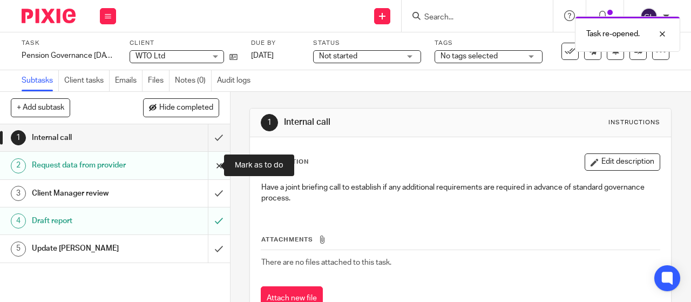
click at [207, 168] on input "submit" at bounding box center [115, 165] width 230 height 27
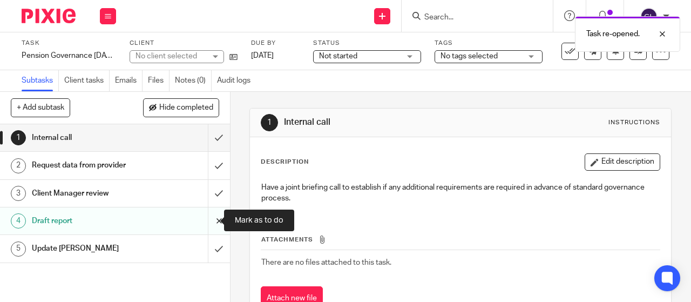
click at [208, 223] on input "submit" at bounding box center [115, 220] width 230 height 27
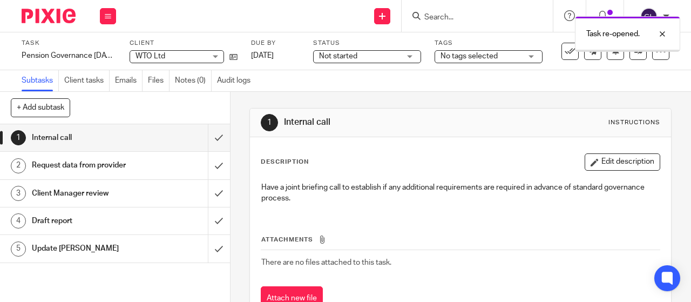
click at [292, 52] on link "[DATE]" at bounding box center [275, 55] width 49 height 11
click at [107, 15] on icon at bounding box center [108, 16] width 6 height 6
click at [105, 49] on link "Work" at bounding box center [102, 50] width 19 height 8
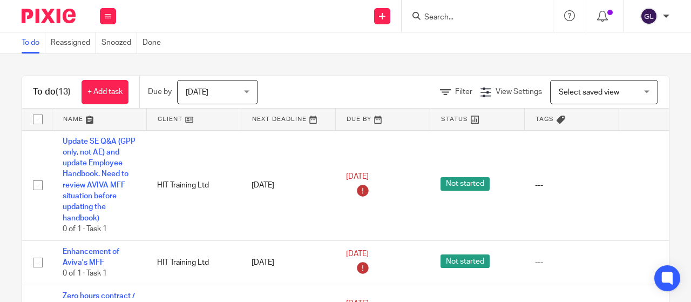
click at [432, 15] on input "Search" at bounding box center [471, 18] width 97 height 10
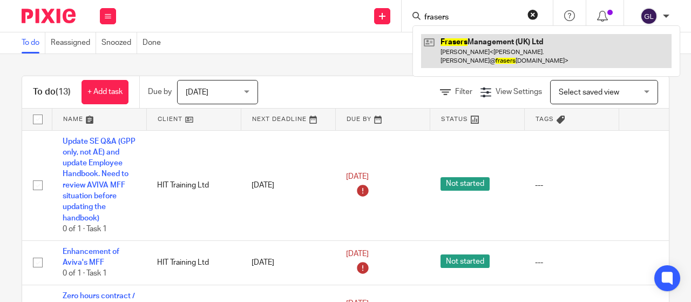
type input "frasers"
click at [464, 43] on link at bounding box center [546, 50] width 251 height 33
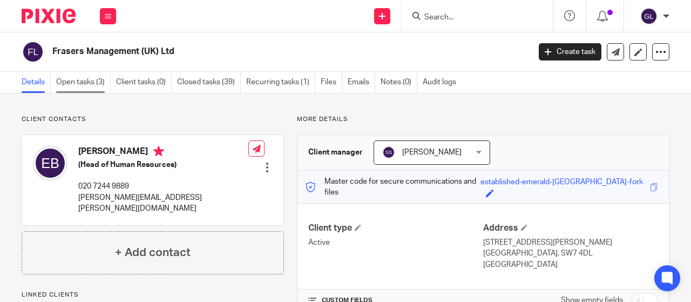
click at [73, 82] on link "Open tasks (3)" at bounding box center [83, 82] width 55 height 21
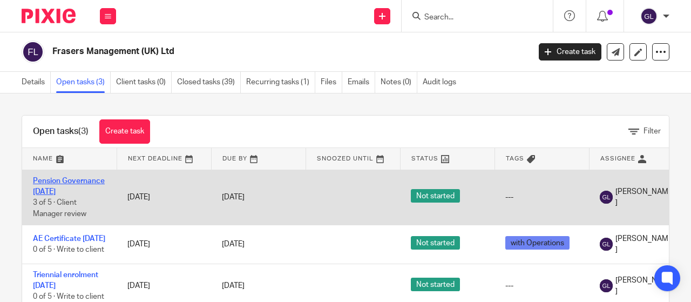
click at [75, 180] on link "Pension Governance June 2025" at bounding box center [69, 186] width 72 height 18
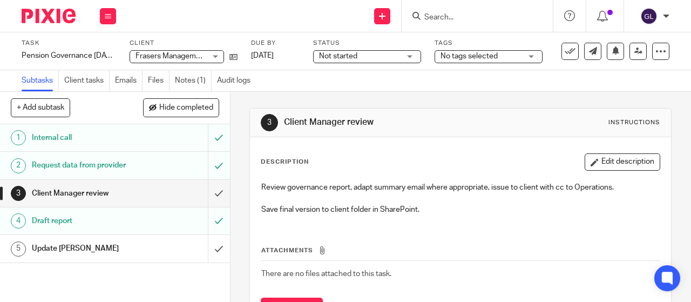
click at [335, 58] on span "Not started" at bounding box center [338, 56] width 38 height 8
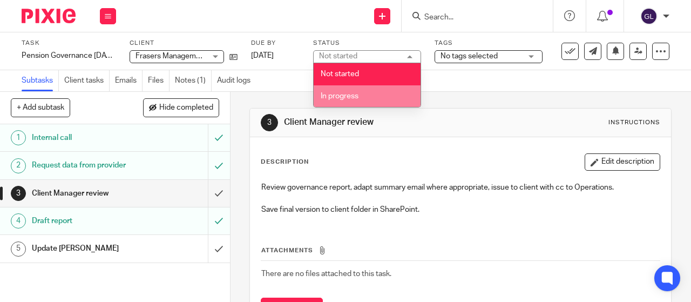
click at [340, 97] on span "In progress" at bounding box center [340, 96] width 38 height 8
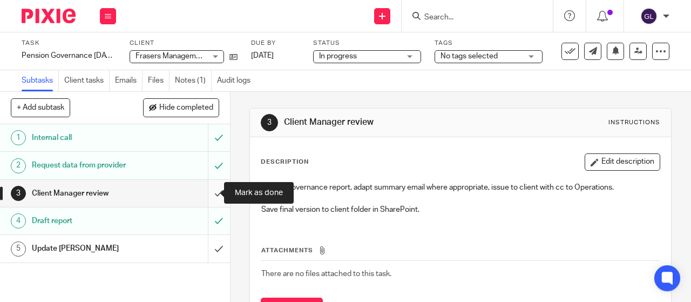
click at [210, 191] on input "submit" at bounding box center [115, 193] width 230 height 27
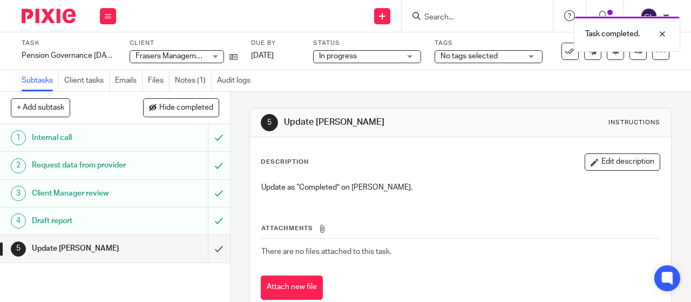
click at [209, 248] on input "submit" at bounding box center [115, 248] width 230 height 27
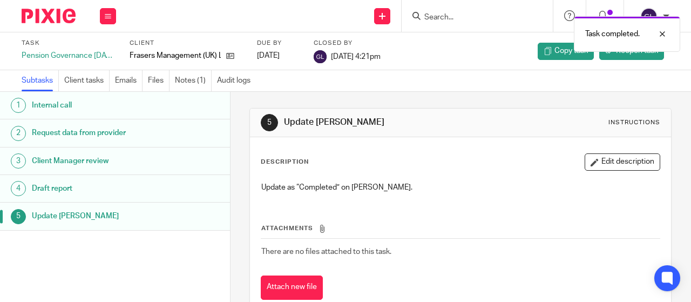
click at [555, 50] on div "Task completed." at bounding box center [513, 31] width 335 height 41
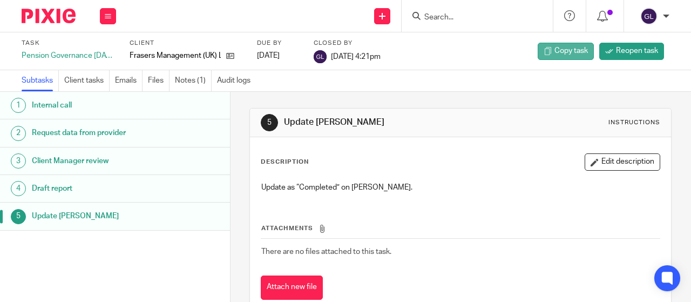
click at [575, 53] on span "Copy task" at bounding box center [571, 50] width 33 height 11
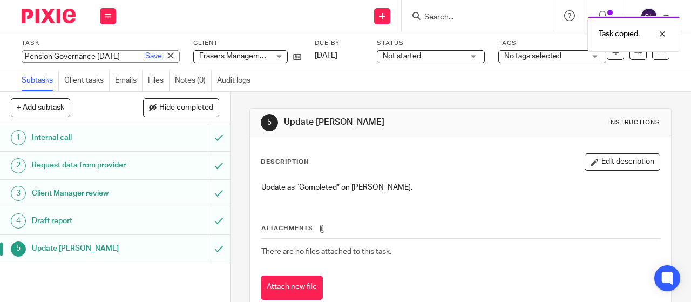
click at [89, 55] on div "Pension Governance [DATE] Save Pension Governance [DATE]" at bounding box center [101, 56] width 158 height 12
click at [113, 57] on input "Pension Governance [DATE]" at bounding box center [101, 56] width 158 height 12
type input "Pension Governance [DATE]"
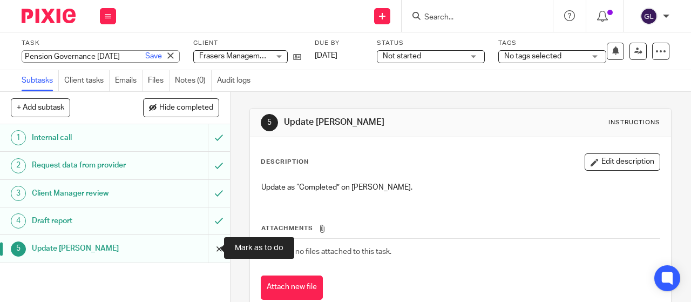
click at [208, 250] on input "submit" at bounding box center [115, 248] width 230 height 27
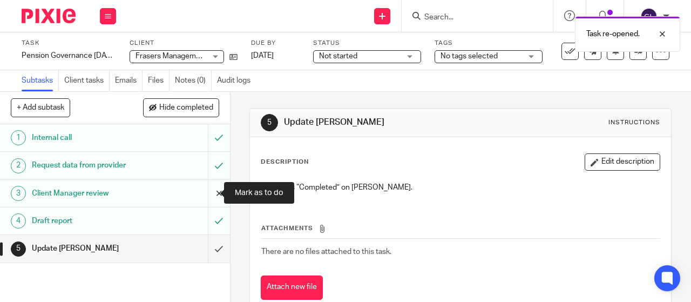
click at [208, 194] on input "submit" at bounding box center [115, 193] width 230 height 27
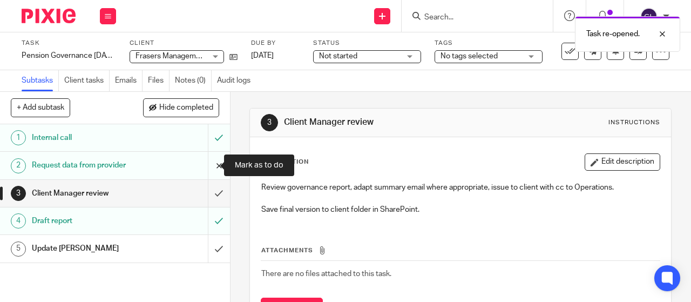
click at [208, 164] on input "submit" at bounding box center [115, 165] width 230 height 27
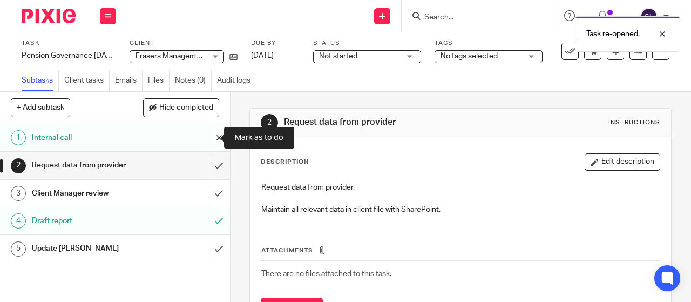
click at [208, 137] on input "submit" at bounding box center [115, 137] width 230 height 27
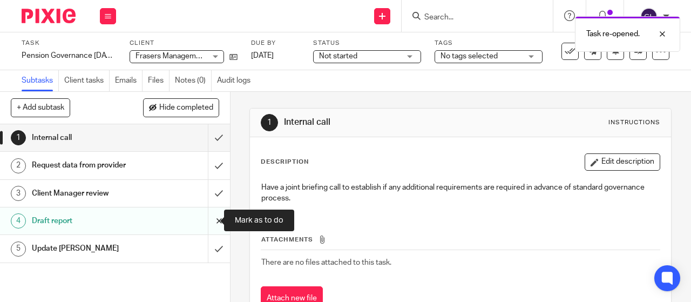
click at [210, 219] on input "submit" at bounding box center [115, 220] width 230 height 27
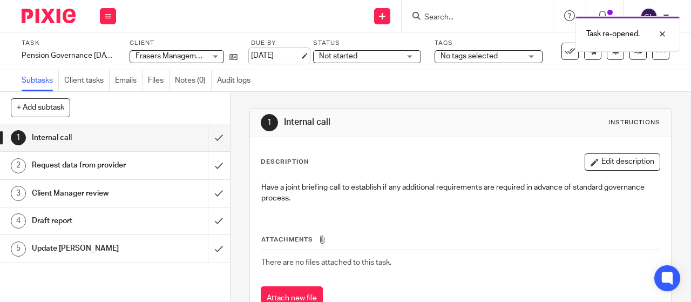
click at [274, 52] on link "19 Sep 2025" at bounding box center [275, 55] width 49 height 11
click at [110, 16] on icon at bounding box center [108, 16] width 6 height 6
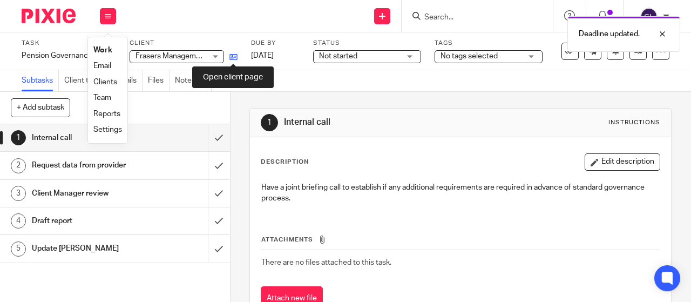
click at [233, 56] on icon at bounding box center [234, 57] width 8 height 8
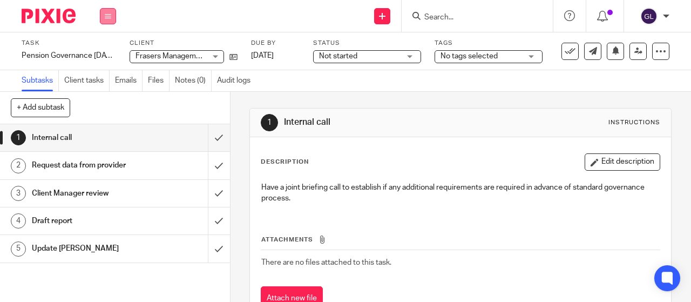
click at [108, 16] on icon at bounding box center [108, 16] width 6 height 6
click at [105, 51] on link "Work" at bounding box center [102, 50] width 19 height 8
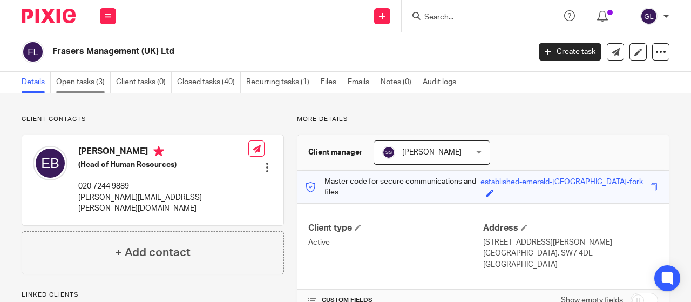
click at [79, 80] on link "Open tasks (3)" at bounding box center [83, 82] width 55 height 21
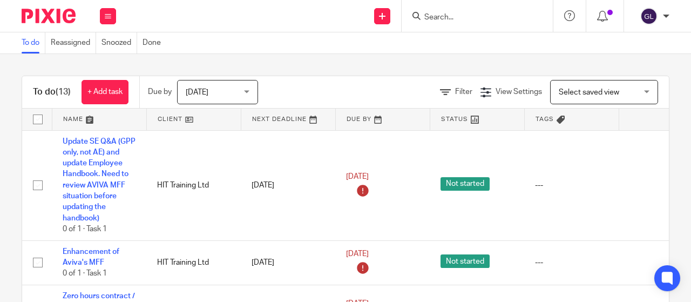
click at [473, 10] on form at bounding box center [480, 16] width 115 height 14
click at [455, 14] on input "Search" at bounding box center [471, 18] width 97 height 10
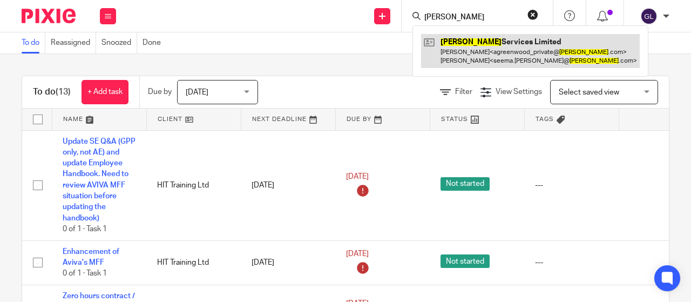
type input "wogen"
click at [456, 43] on link at bounding box center [530, 50] width 219 height 33
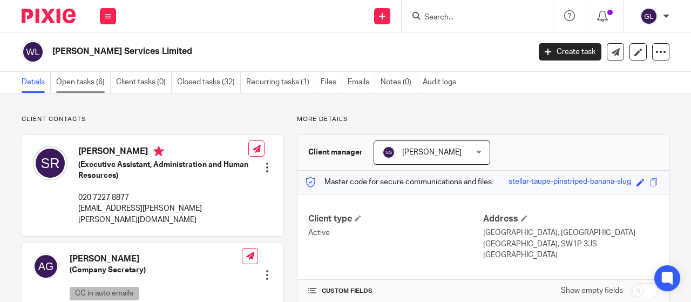
click at [81, 83] on link "Open tasks (6)" at bounding box center [83, 82] width 55 height 21
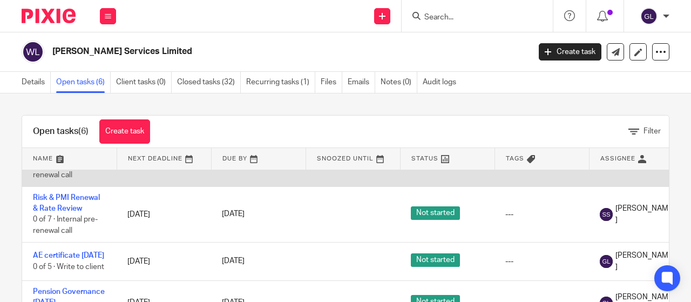
scroll to position [108, 0]
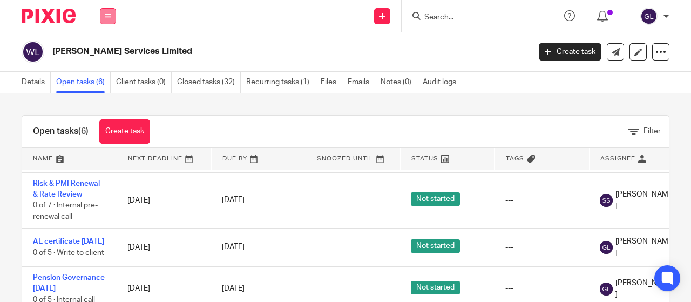
click at [112, 17] on button at bounding box center [108, 16] width 16 height 16
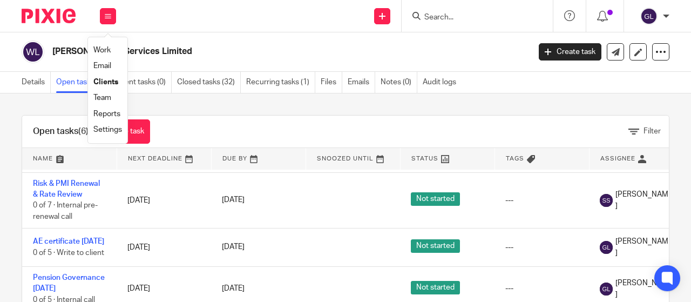
click at [107, 47] on link "Work" at bounding box center [101, 50] width 17 height 8
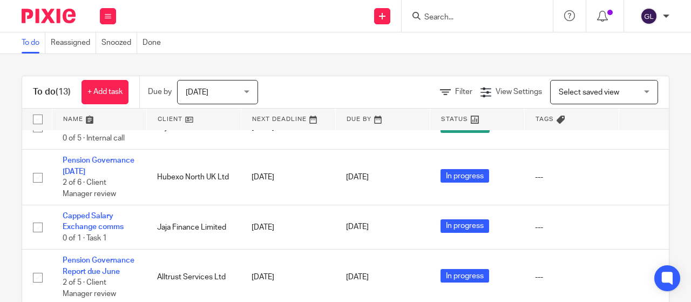
scroll to position [591, 0]
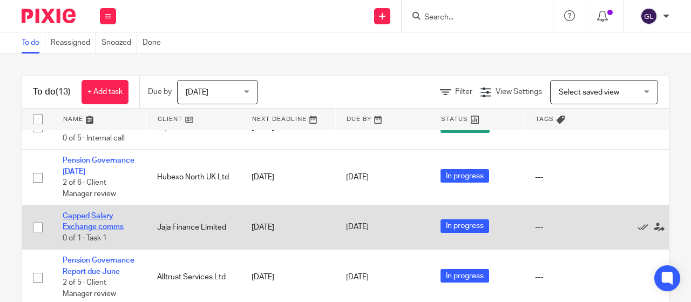
click at [109, 220] on link "Capped Salary Exchange comms" at bounding box center [93, 221] width 61 height 18
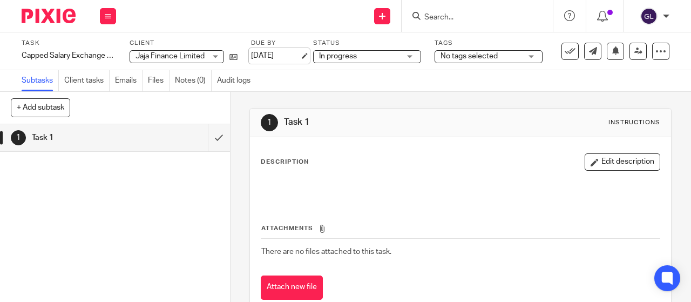
click at [284, 54] on link "[DATE]" at bounding box center [275, 55] width 49 height 11
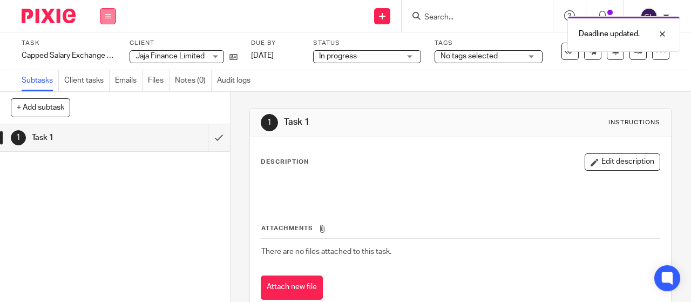
click at [110, 20] on button at bounding box center [108, 16] width 16 height 16
click at [107, 50] on link "Work" at bounding box center [102, 50] width 19 height 8
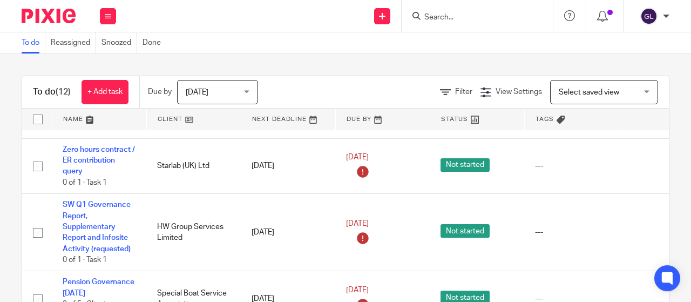
scroll to position [162, 0]
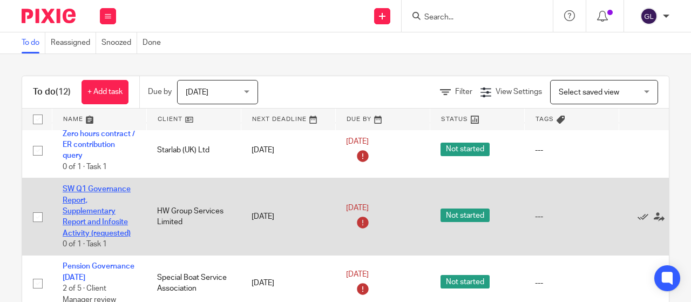
click at [104, 221] on link "SW Q1 Governance Report, Supplementary Report and Infosite Activity (requested)" at bounding box center [97, 210] width 68 height 51
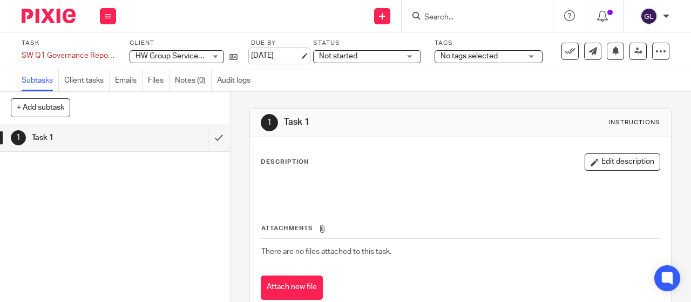
click at [277, 53] on link "[DATE]" at bounding box center [275, 55] width 49 height 11
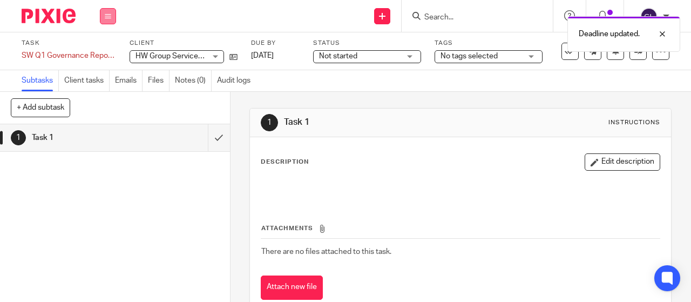
click at [112, 19] on button at bounding box center [108, 16] width 16 height 16
click at [105, 48] on link "Work" at bounding box center [102, 50] width 19 height 8
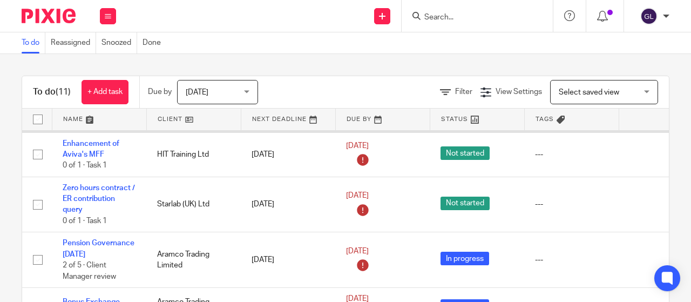
scroll to position [162, 0]
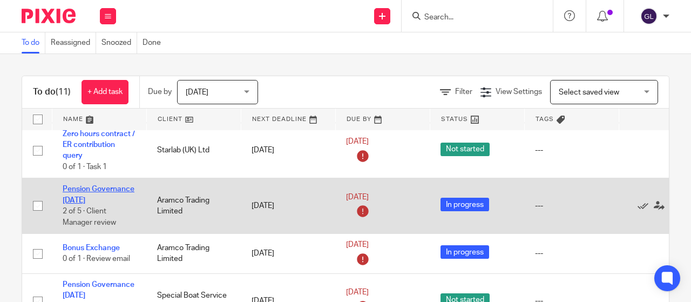
click at [104, 199] on link "Pension Governance [DATE]" at bounding box center [99, 194] width 72 height 18
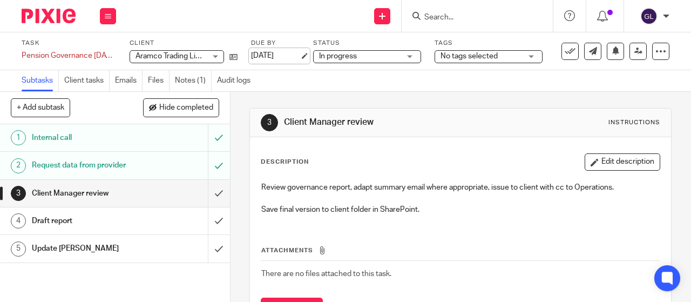
click at [280, 56] on link "[DATE]" at bounding box center [275, 55] width 49 height 11
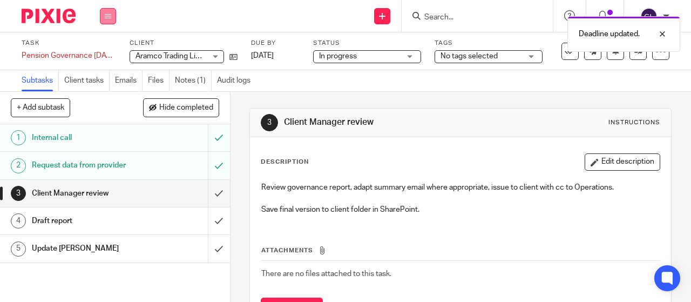
click at [111, 18] on button at bounding box center [108, 16] width 16 height 16
click at [103, 49] on link "Work" at bounding box center [102, 50] width 19 height 8
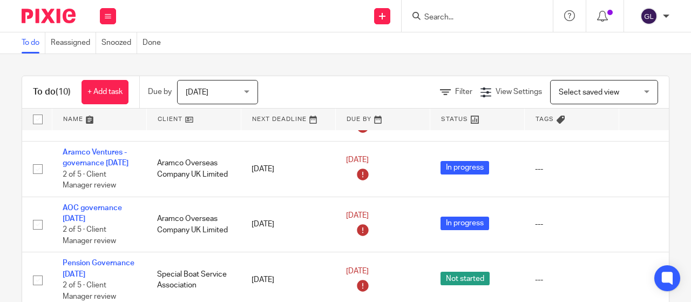
scroll to position [270, 0]
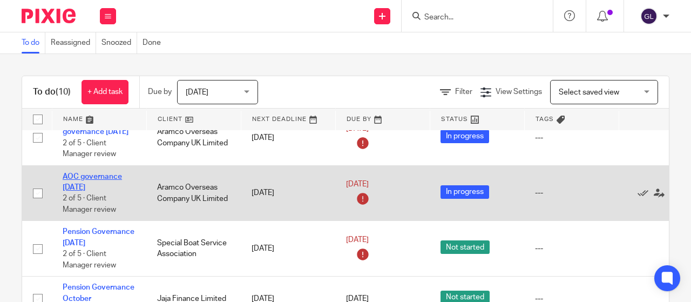
click at [107, 191] on link "AOC governance September 2025" at bounding box center [92, 182] width 59 height 18
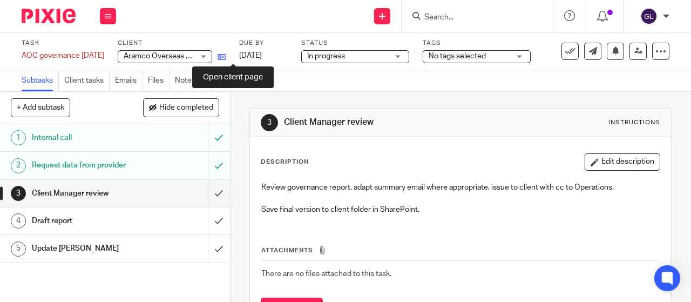
click at [226, 55] on icon at bounding box center [222, 57] width 8 height 8
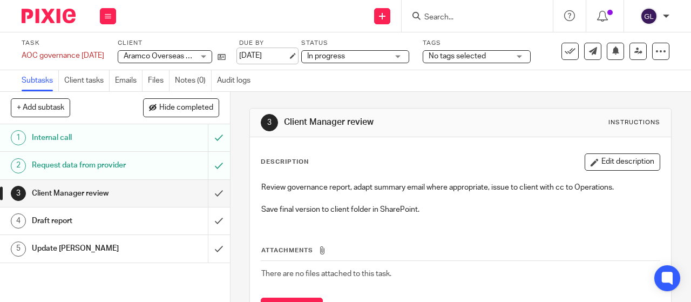
click at [282, 51] on link "[DATE]" at bounding box center [263, 55] width 49 height 11
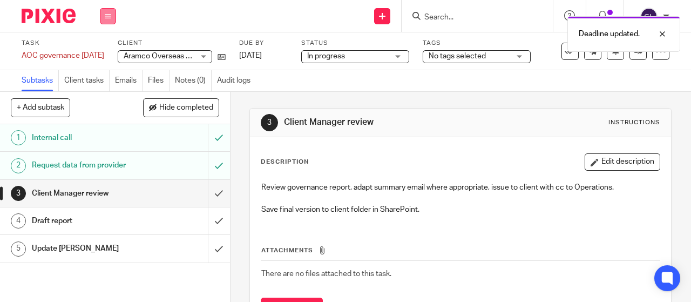
click at [108, 13] on icon at bounding box center [108, 16] width 6 height 6
click at [108, 48] on link "Work" at bounding box center [102, 50] width 19 height 8
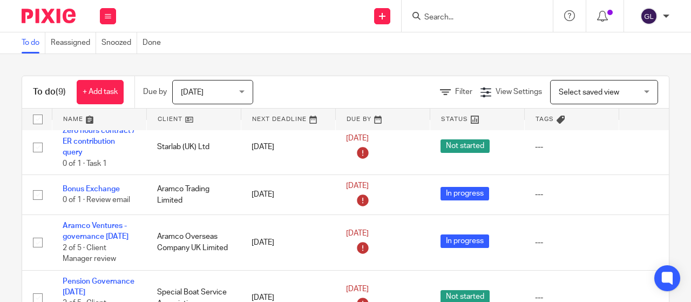
scroll to position [216, 0]
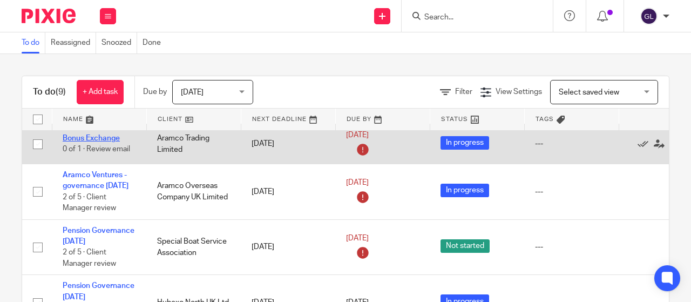
click at [82, 138] on link "Bonus Exchange" at bounding box center [91, 138] width 57 height 8
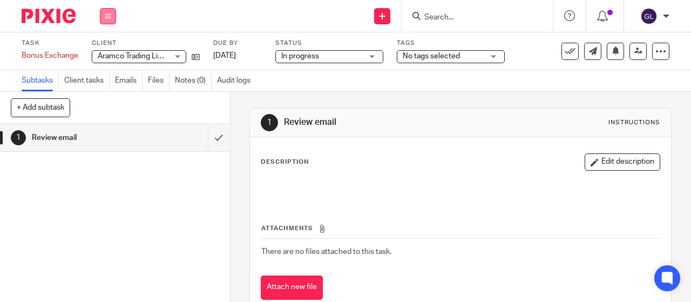
click at [112, 15] on button at bounding box center [108, 16] width 16 height 16
click at [106, 51] on link "Work" at bounding box center [102, 50] width 19 height 8
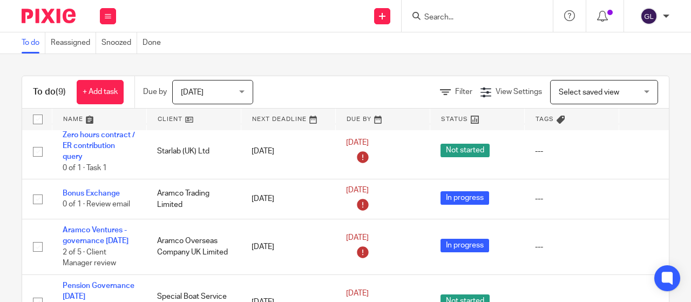
scroll to position [162, 0]
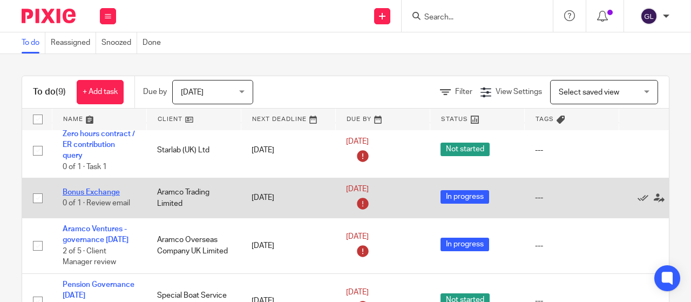
click at [82, 188] on link "Bonus Exchange" at bounding box center [91, 192] width 57 height 8
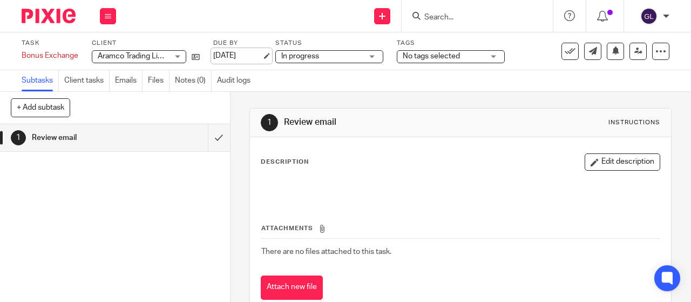
click at [240, 51] on link "[DATE]" at bounding box center [237, 55] width 49 height 11
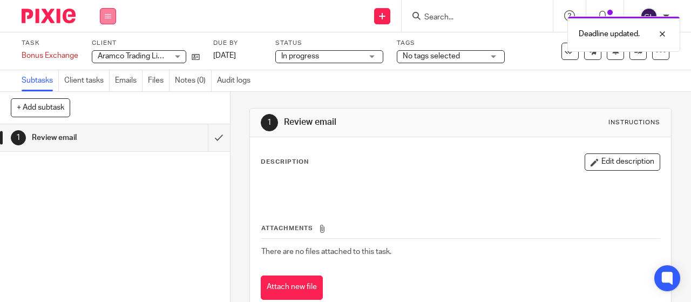
click at [106, 14] on icon at bounding box center [108, 16] width 6 height 6
click at [106, 50] on link "Work" at bounding box center [102, 50] width 19 height 8
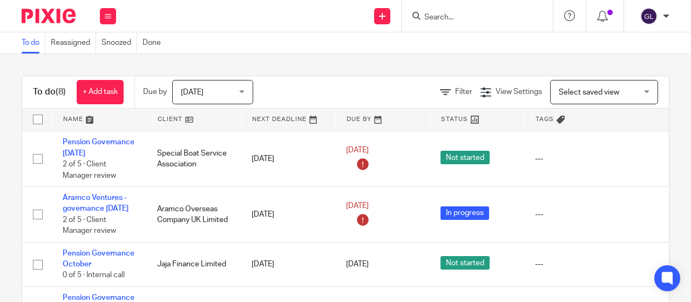
scroll to position [216, 0]
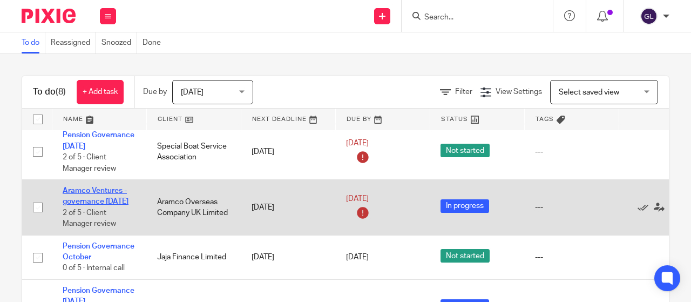
click at [105, 189] on link "Aramco Ventures - governance September 2025" at bounding box center [96, 196] width 66 height 18
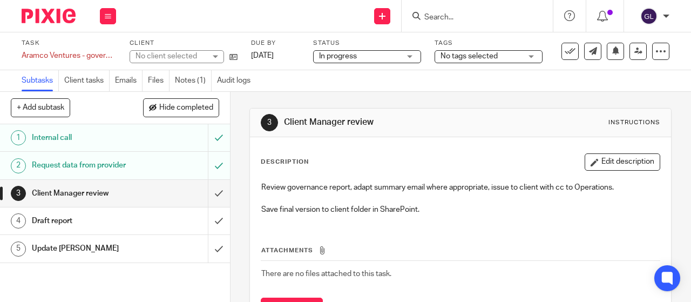
click at [281, 55] on link "[DATE]" at bounding box center [275, 55] width 49 height 11
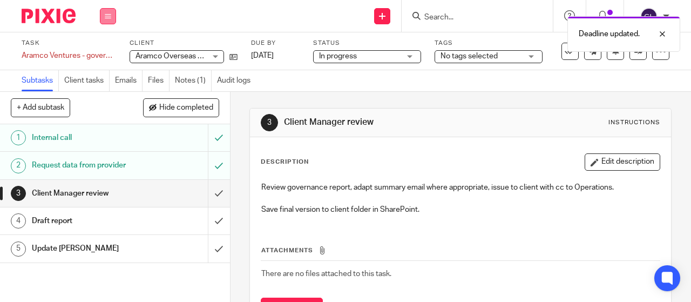
click at [105, 16] on icon at bounding box center [108, 16] width 6 height 6
click at [103, 49] on link "Work" at bounding box center [102, 50] width 19 height 8
